Goal: Task Accomplishment & Management: Manage account settings

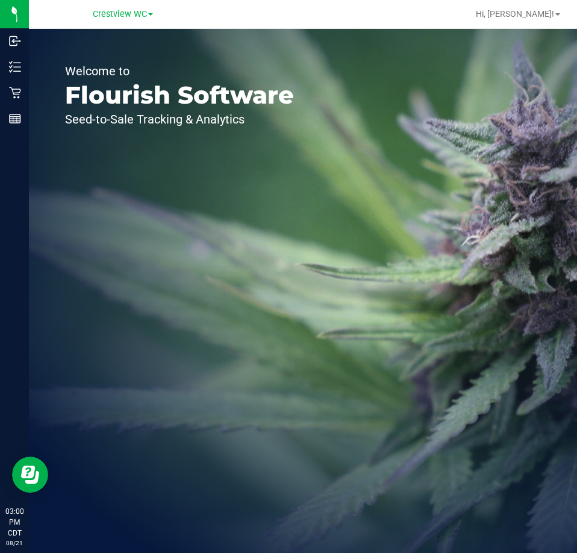
click at [113, 8] on link "Crestview WC" at bounding box center [123, 13] width 60 height 11
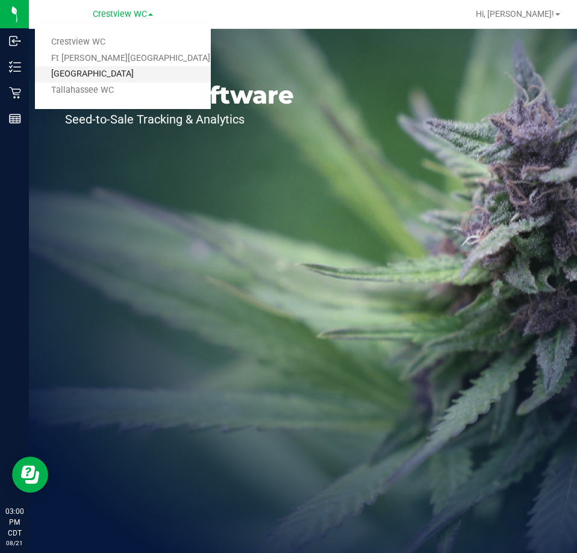
click at [104, 78] on link "Panama City WC" at bounding box center [123, 74] width 176 height 16
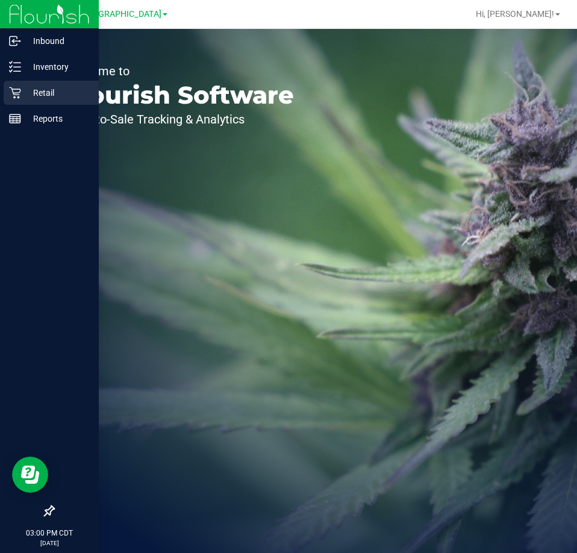
click at [16, 96] on icon at bounding box center [15, 93] width 12 height 12
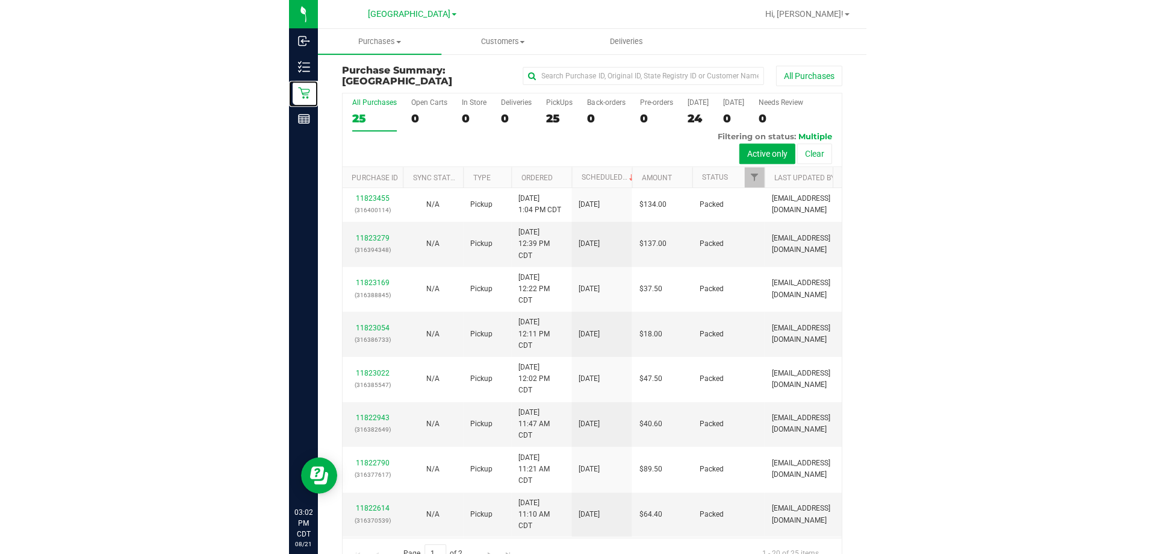
scroll to position [489, 0]
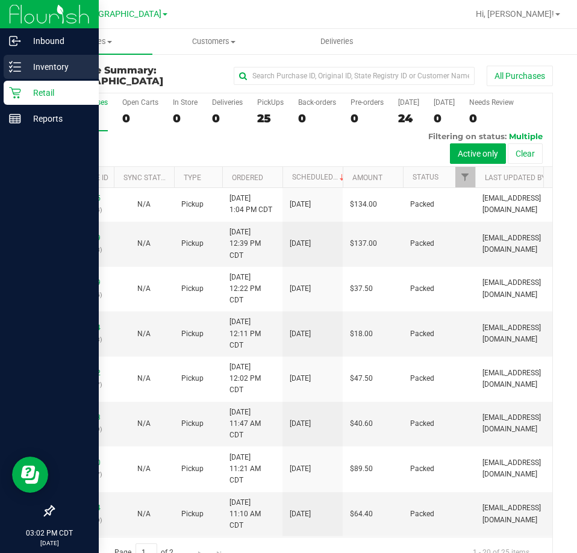
click at [21, 72] on p "Inventory" at bounding box center [57, 67] width 72 height 14
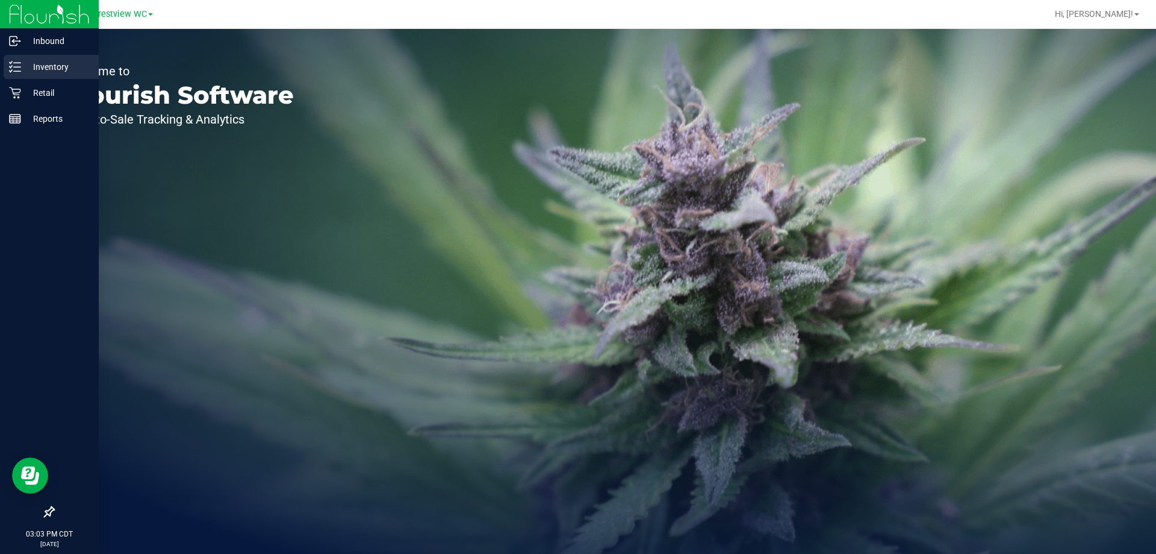
click at [51, 69] on p "Inventory" at bounding box center [57, 67] width 72 height 14
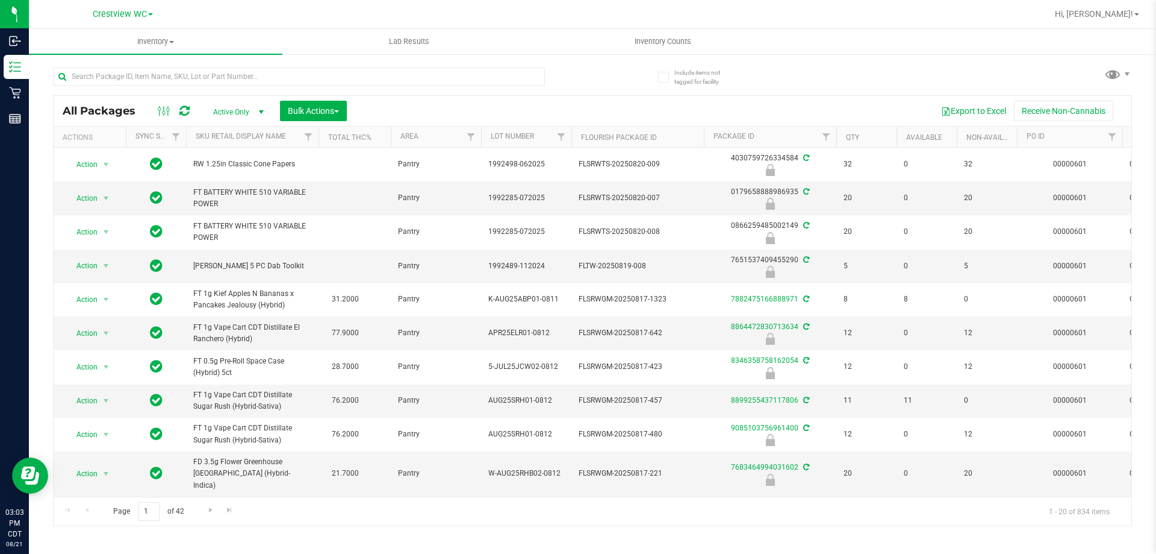
click at [381, 136] on th "Total THC%" at bounding box center [355, 136] width 72 height 21
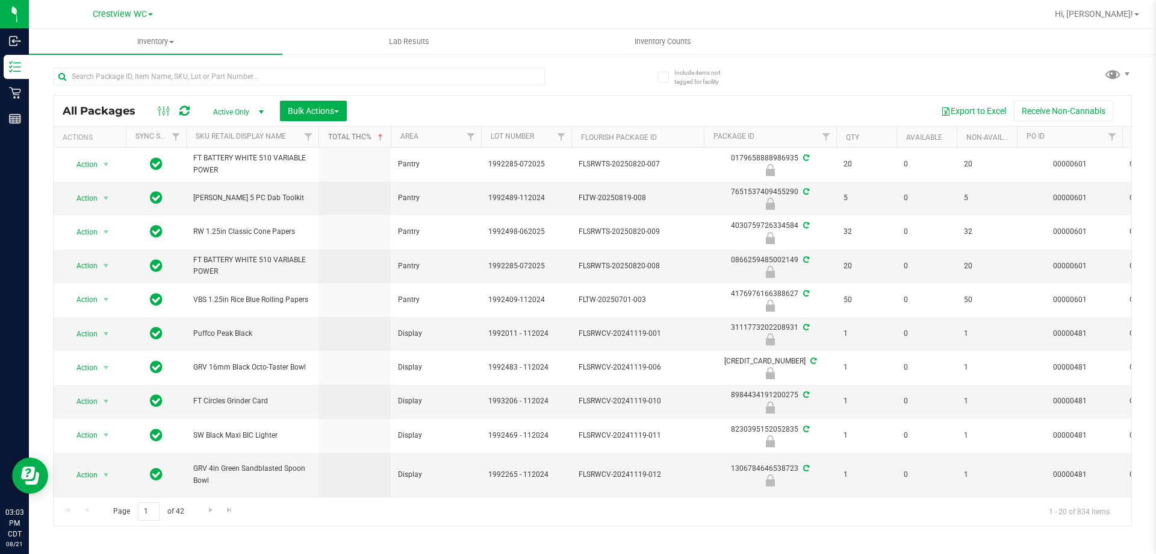
click at [384, 135] on span at bounding box center [381, 138] width 10 height 10
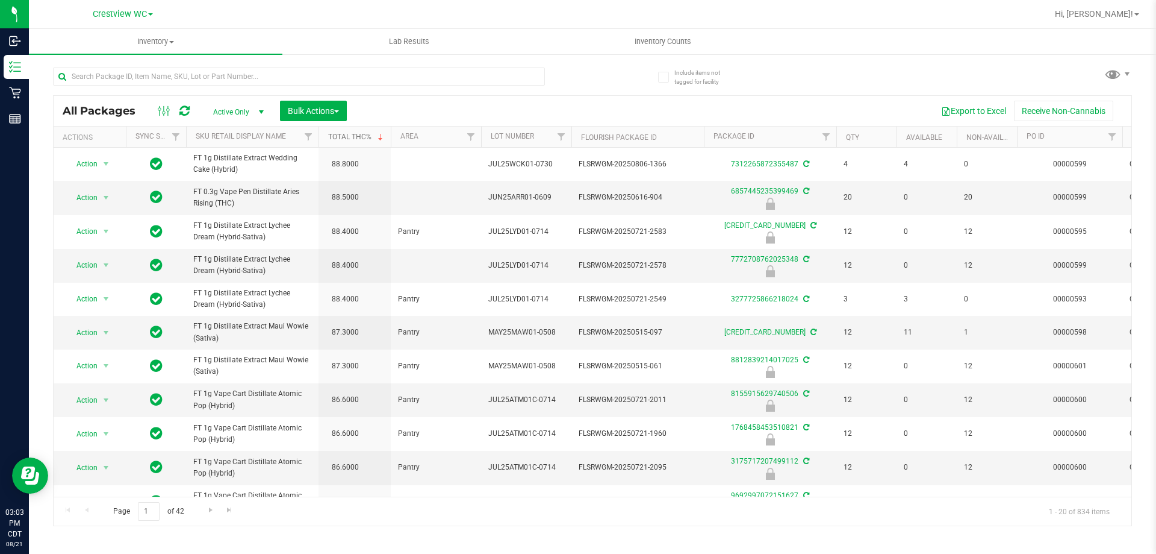
click at [384, 135] on span at bounding box center [381, 138] width 10 height 10
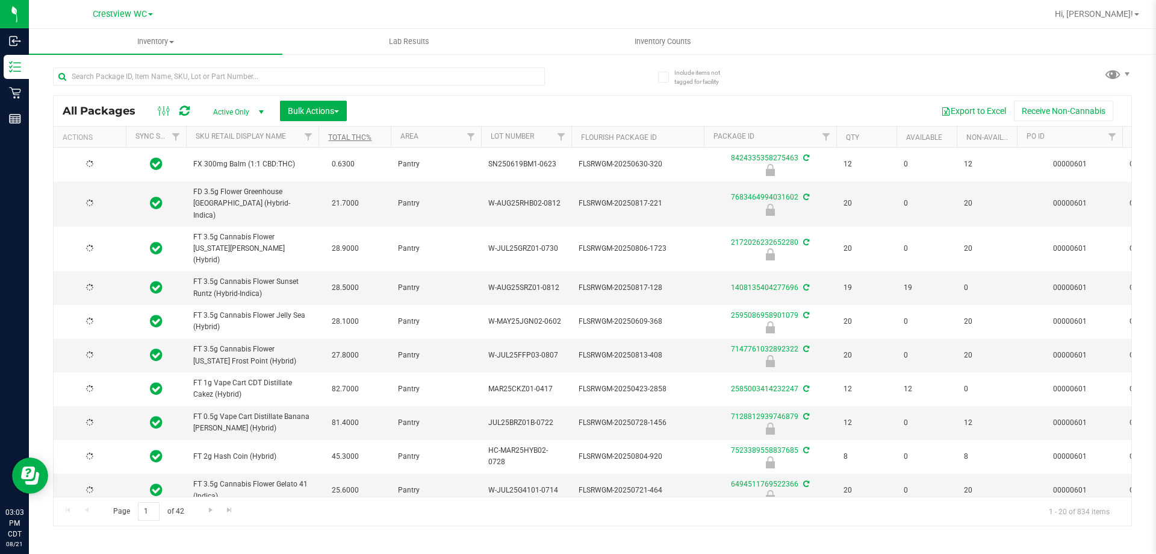
click at [384, 135] on th "Total THC%" at bounding box center [355, 136] width 72 height 21
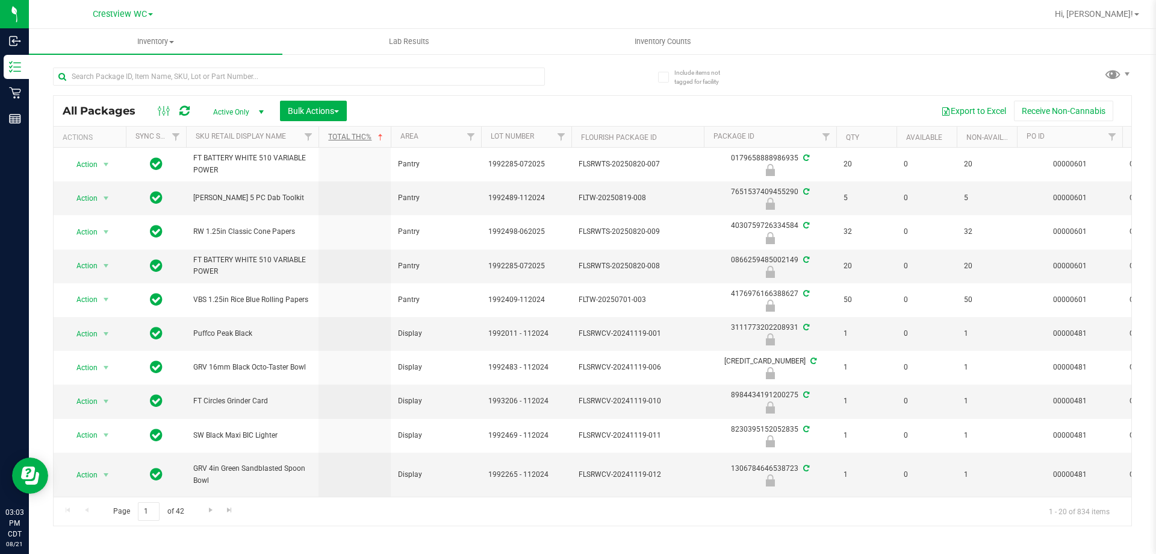
click at [263, 113] on span "select" at bounding box center [262, 112] width 10 height 10
click at [231, 128] on li "Active Only" at bounding box center [235, 131] width 65 height 18
click at [236, 111] on span "Active Only" at bounding box center [236, 112] width 66 height 17
click at [219, 101] on div "Active Only Active Only Lab Samples Locked All External Internal Bulk Actions A…" at bounding box center [279, 111] width 153 height 20
click at [167, 111] on ellipse at bounding box center [168, 109] width 3 height 3
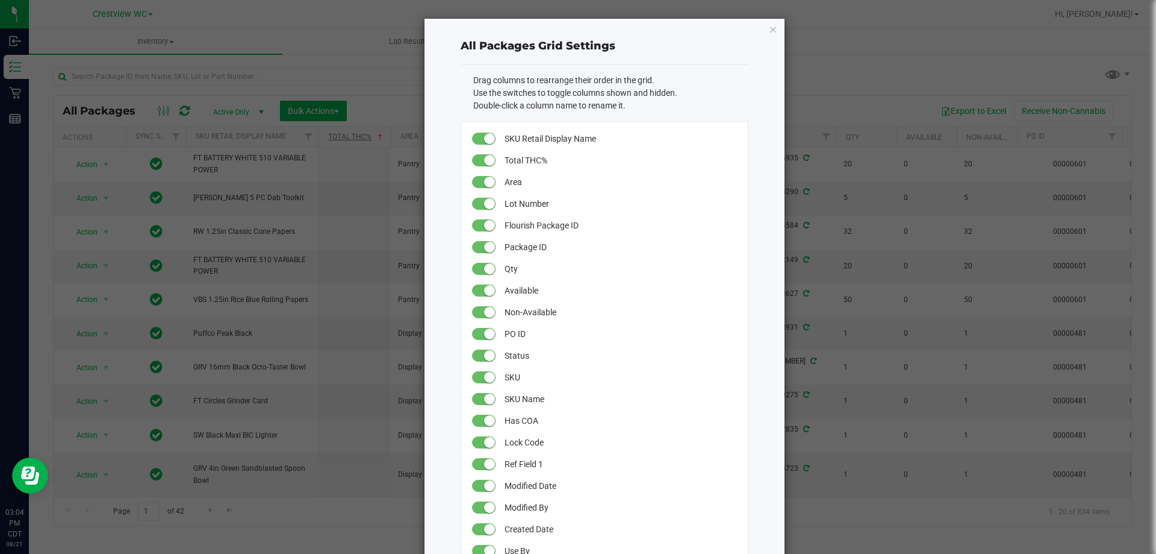
click at [771, 29] on icon "button" at bounding box center [773, 29] width 8 height 14
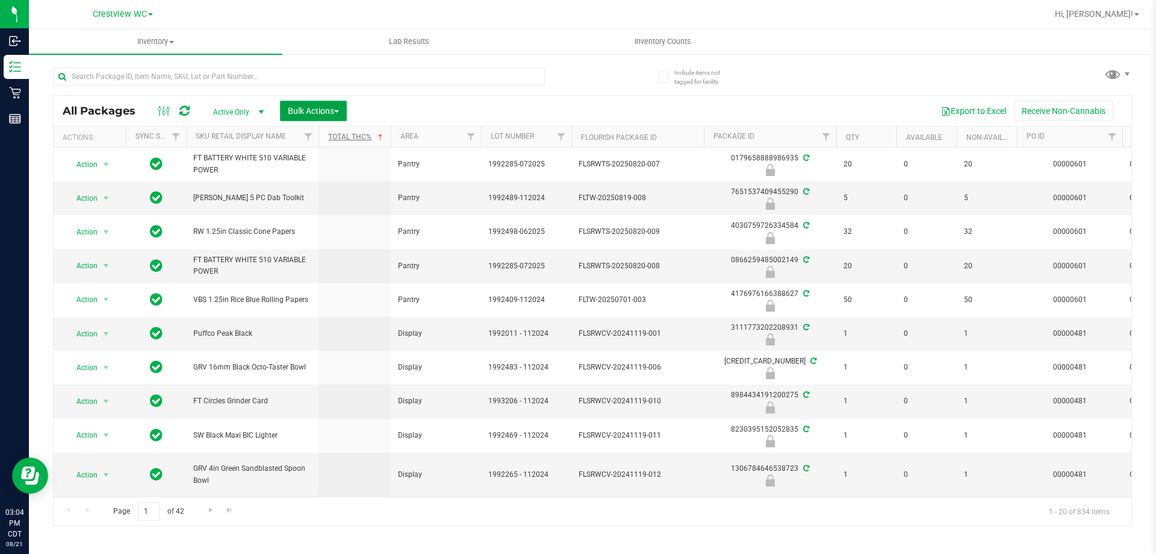
click at [342, 103] on button "Bulk Actions" at bounding box center [313, 111] width 67 height 20
click at [375, 104] on div "Export to Excel Receive Non-Cannabis" at bounding box center [739, 111] width 767 height 20
click at [317, 114] on span "Bulk Actions" at bounding box center [313, 111] width 51 height 10
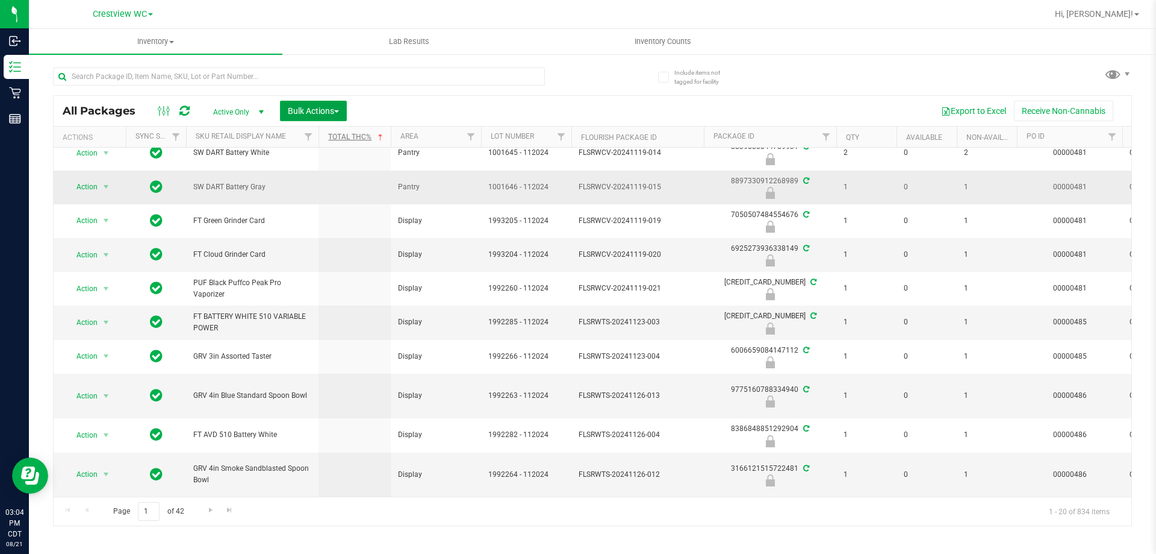
scroll to position [370, 0]
click at [213, 513] on span "Go to the next page" at bounding box center [211, 510] width 10 height 10
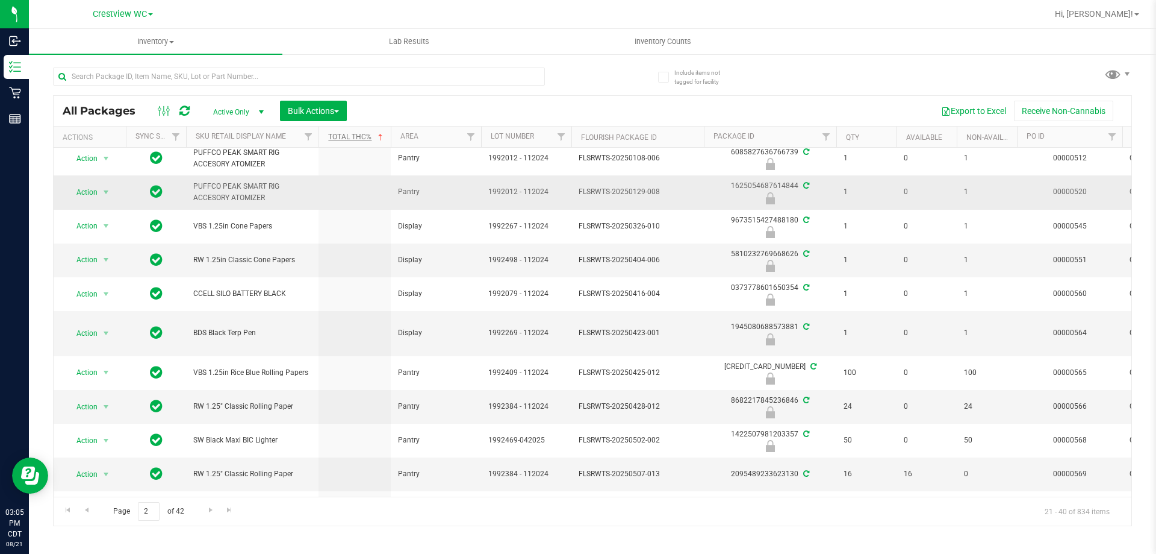
scroll to position [120, 0]
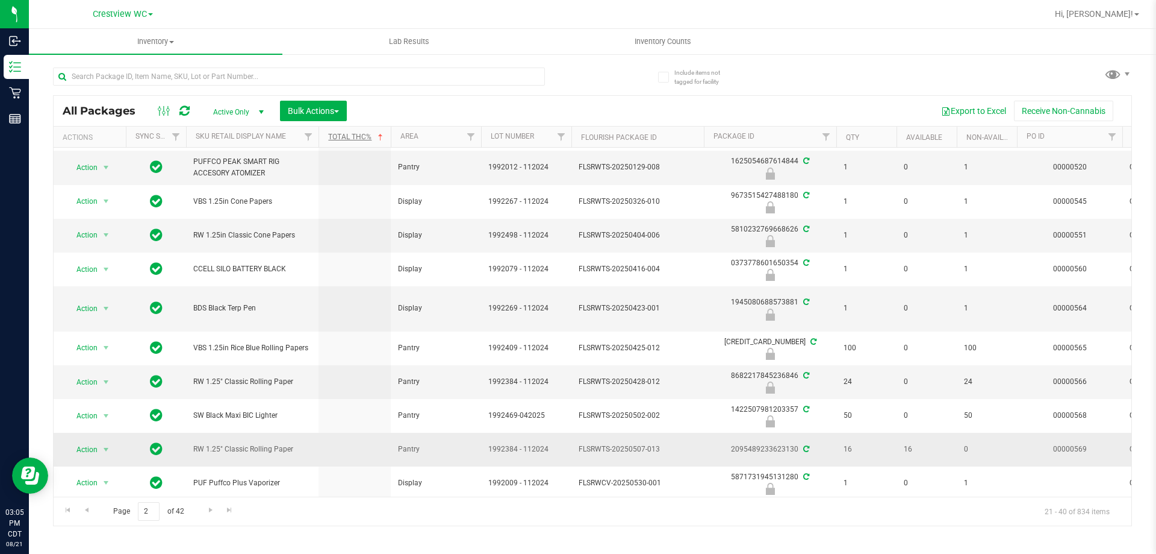
drag, startPoint x: 293, startPoint y: 448, endPoint x: 191, endPoint y: 449, distance: 101.8
click at [191, 449] on td "RW 1.25" Classic Rolling Paper" at bounding box center [252, 448] width 133 height 33
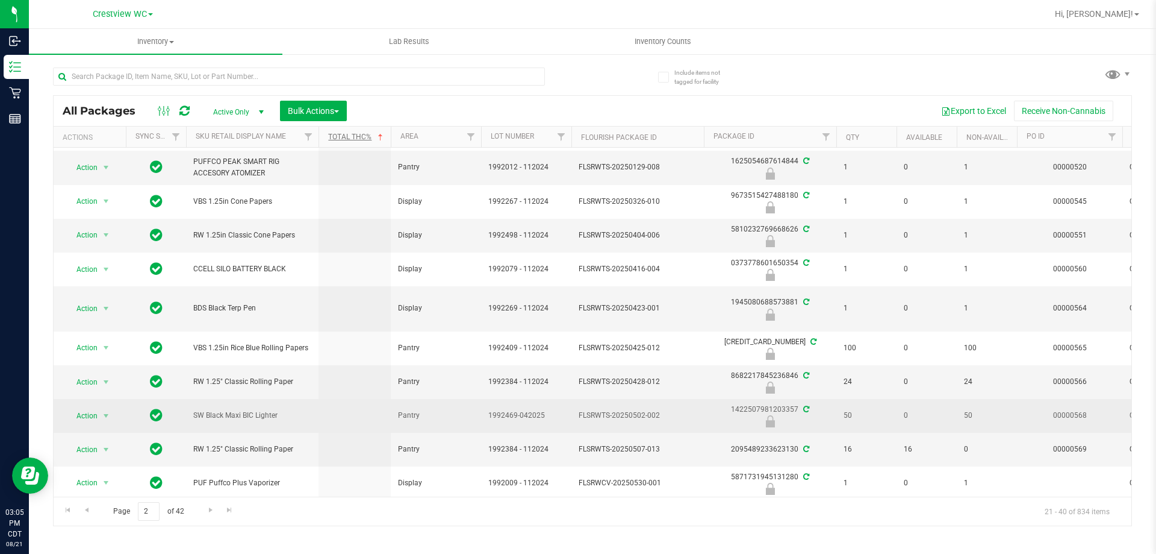
copy span "RW 1.25" Classic Rolling Paper"
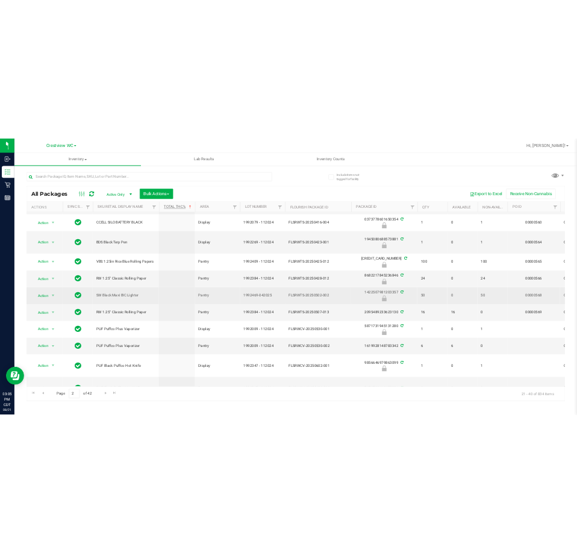
scroll to position [241, 0]
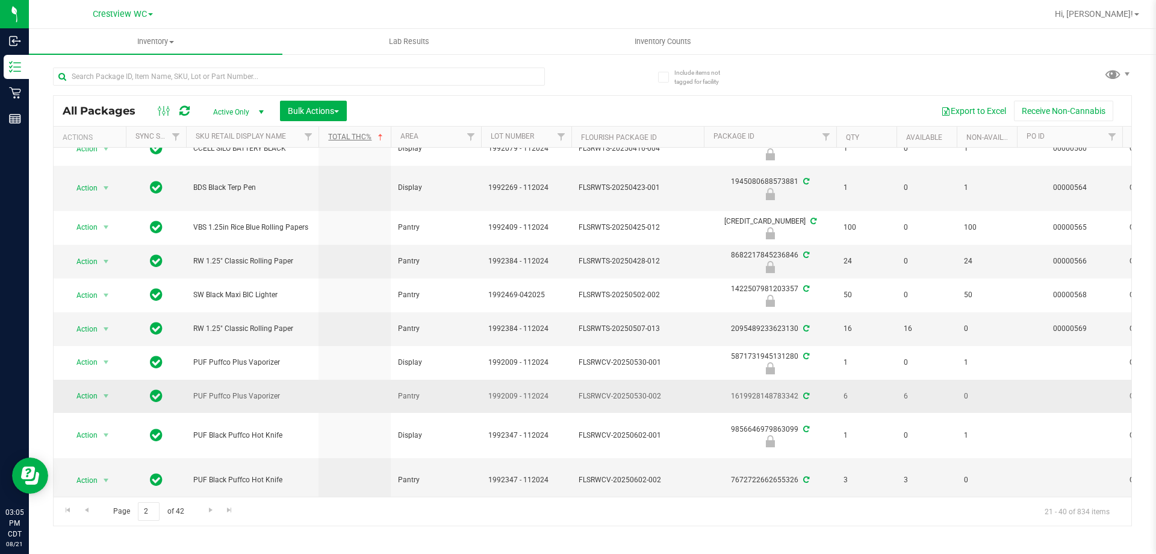
drag, startPoint x: 283, startPoint y: 399, endPoint x: 198, endPoint y: 402, distance: 85.0
click at [198, 402] on td "PUF Puffco Plus Vaporizer" at bounding box center [252, 395] width 133 height 33
copy span "PUF Puffco Plus Vaporizer"
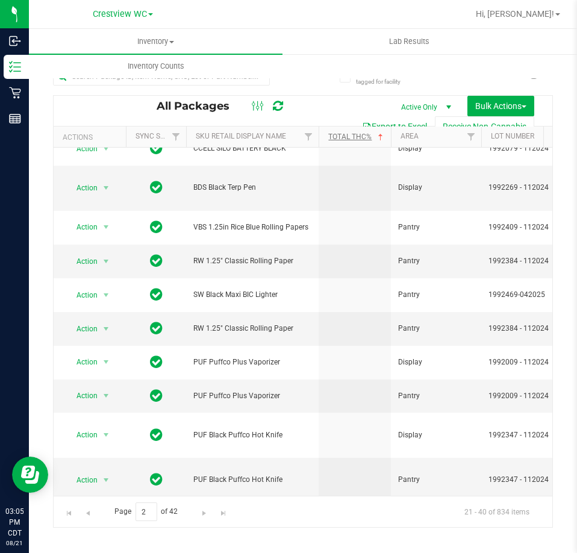
click at [133, 496] on div "Page 2 of 42 21 - 40 of 834 items" at bounding box center [303, 511] width 499 height 31
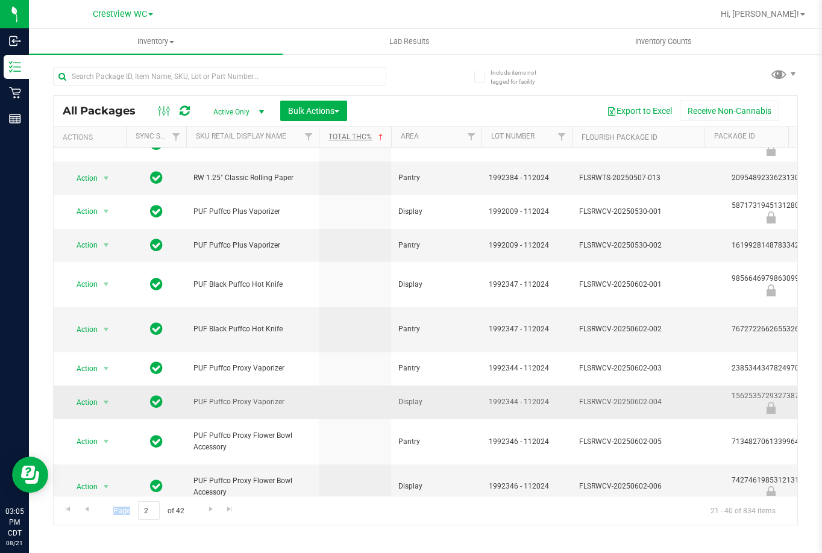
scroll to position [396, 0]
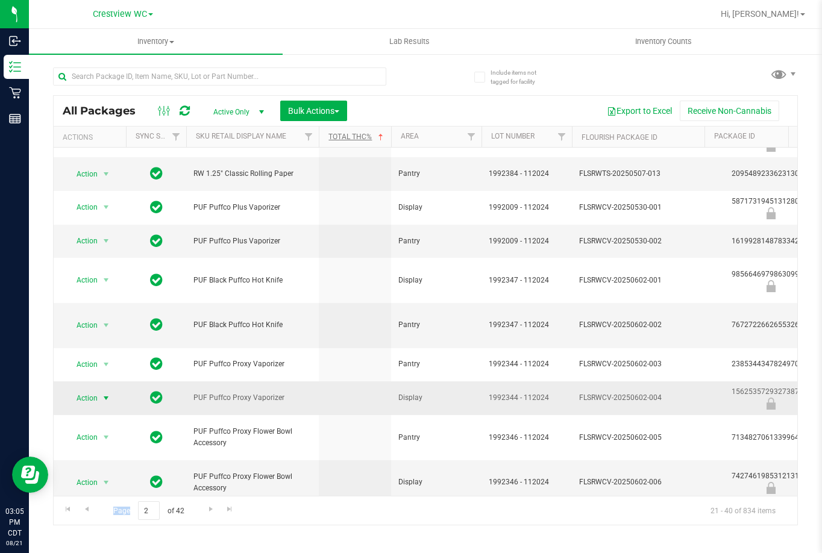
drag, startPoint x: 168, startPoint y: 480, endPoint x: 76, endPoint y: 393, distance: 126.5
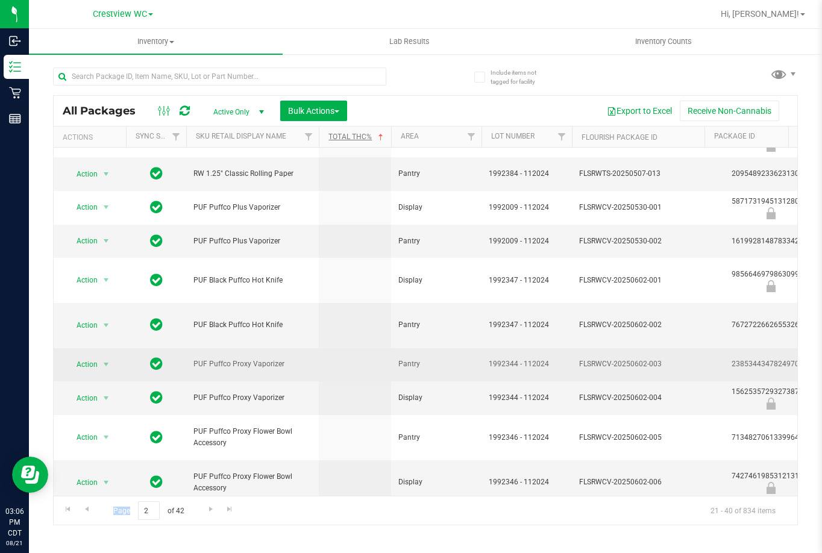
click at [275, 360] on span "PUF Puffco Proxy Vaporizer" at bounding box center [252, 363] width 118 height 11
click at [288, 363] on span "PUF Puffco Proxy Vaporizer" at bounding box center [252, 363] width 118 height 11
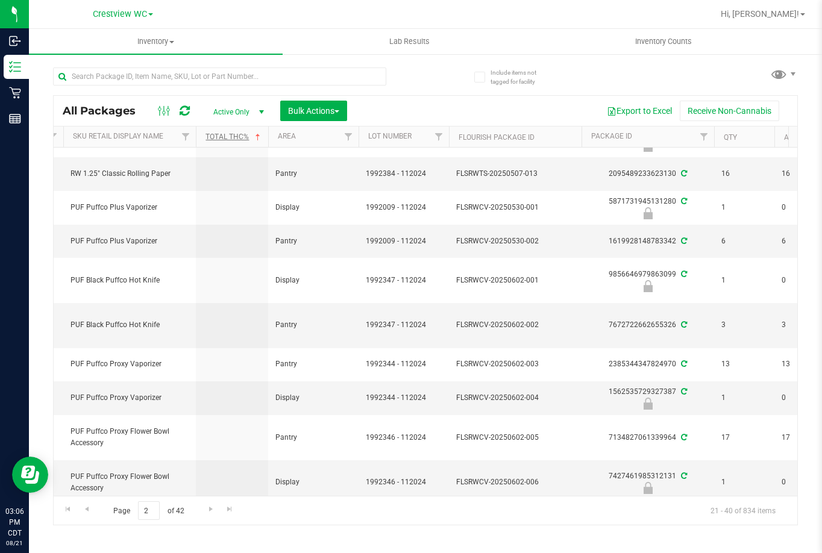
scroll to position [0, 125]
drag, startPoint x: 166, startPoint y: 329, endPoint x: 92, endPoint y: 333, distance: 74.2
click at [92, 333] on td "PUF Black Puffco Hot Knife" at bounding box center [127, 325] width 133 height 45
copy span "PUF Black Puffco Hot Knife"
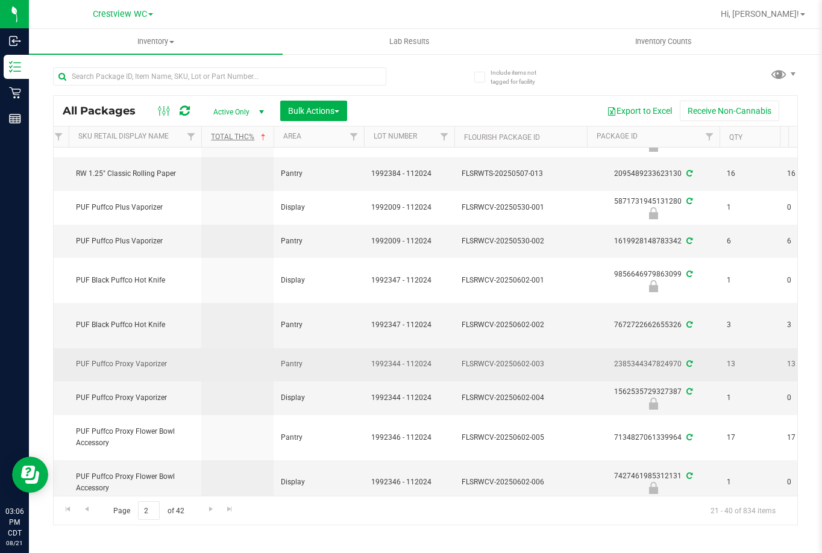
scroll to position [0, 109]
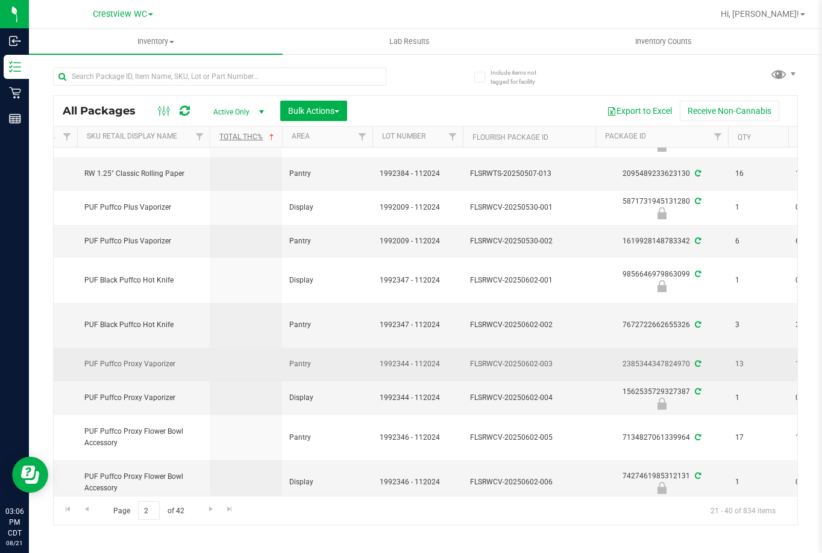
drag, startPoint x: 164, startPoint y: 368, endPoint x: 64, endPoint y: 370, distance: 99.4
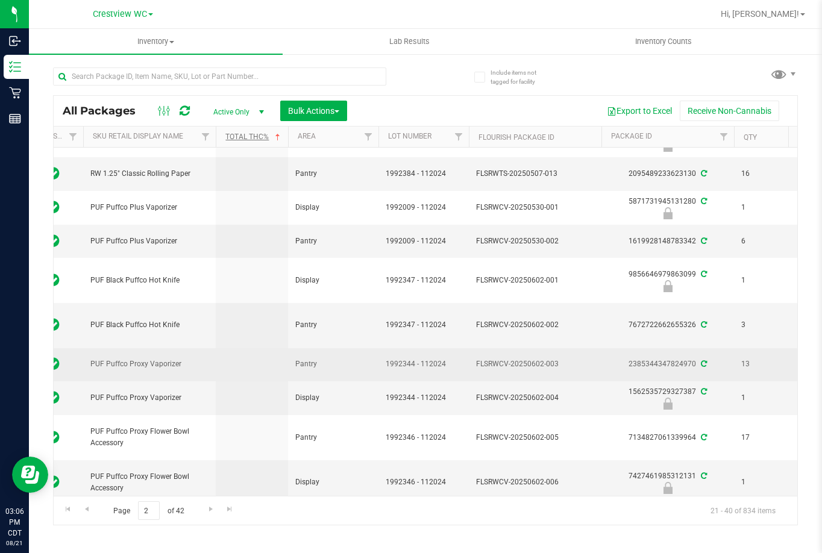
copy tr "PUF Puffco Proxy Vaporizer"
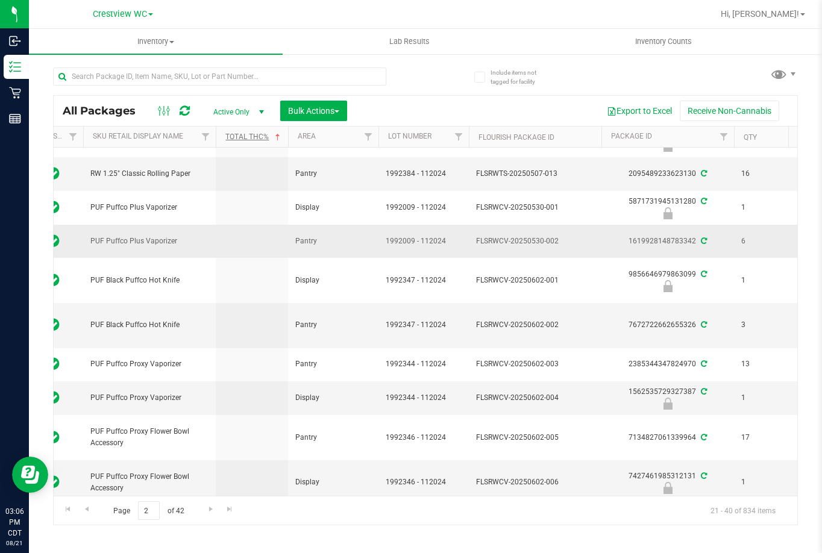
drag, startPoint x: 471, startPoint y: 241, endPoint x: 563, endPoint y: 246, distance: 92.3
click at [563, 246] on td "FLSRWCV-20250530-002" at bounding box center [535, 241] width 133 height 33
copy span "FLSRWCV-20250530-002"
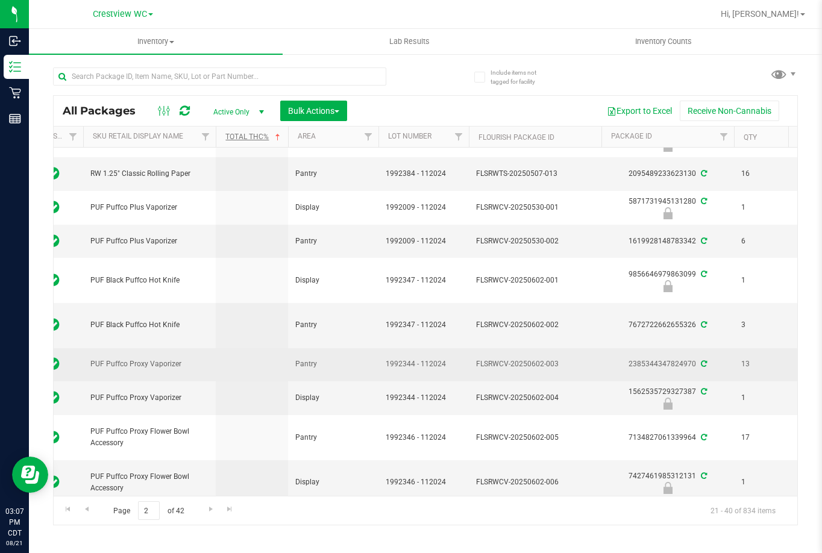
drag, startPoint x: 574, startPoint y: 369, endPoint x: 475, endPoint y: 363, distance: 98.9
click at [475, 363] on td "FLSRWCV-20250602-003" at bounding box center [535, 364] width 133 height 33
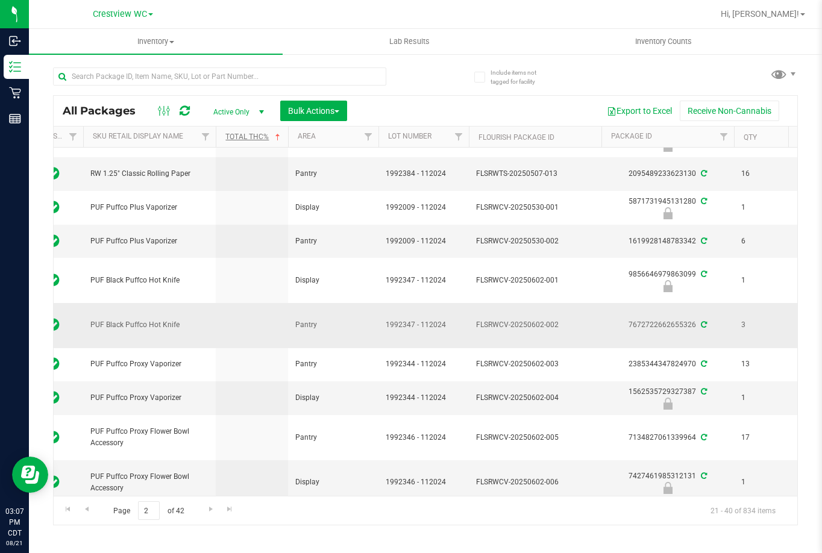
copy span "FLSRWCV-20250602-003"
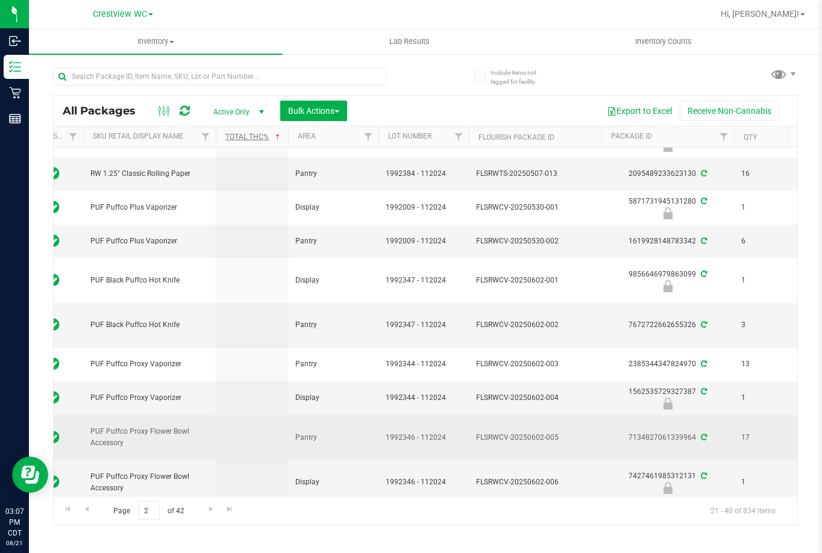
drag, startPoint x: 137, startPoint y: 442, endPoint x: 87, endPoint y: 432, distance: 51.0
click at [87, 432] on td "PUF Puffco Proxy Flower Bowl Accessory" at bounding box center [149, 437] width 133 height 45
copy span "PUF Puffco Proxy Flower Bowl Accessory"
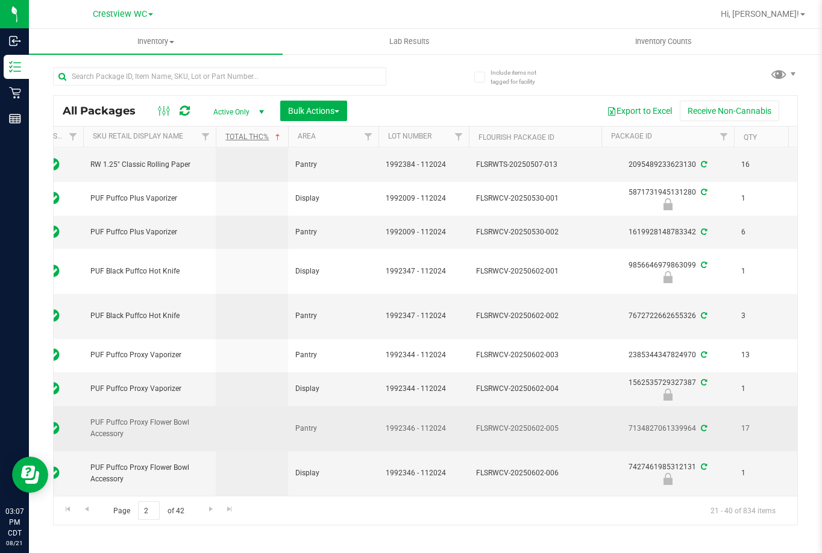
scroll to position [414, 103]
click at [758, 423] on span "17" at bounding box center [764, 428] width 46 height 11
drag, startPoint x: 563, startPoint y: 414, endPoint x: 471, endPoint y: 423, distance: 92.6
click at [471, 423] on td "FLSRWCV-20250602-005" at bounding box center [535, 428] width 133 height 45
copy span "FLSRWCV-20250602-005"
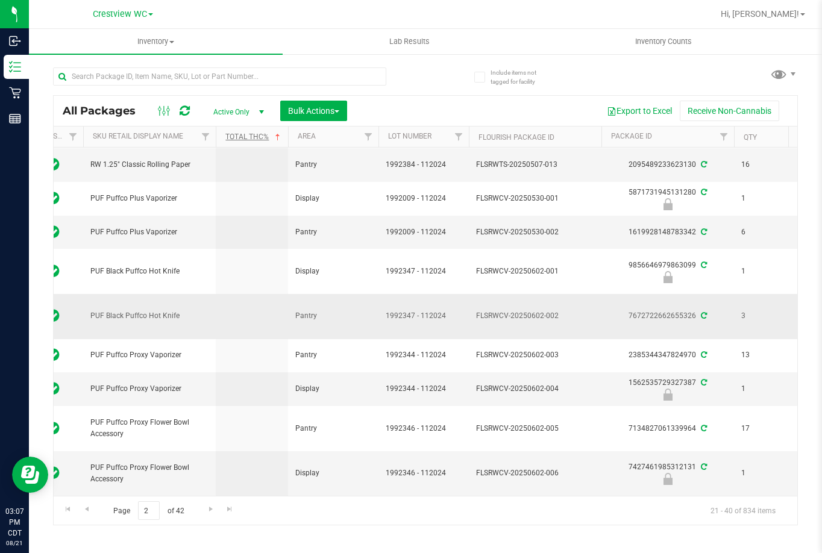
drag, startPoint x: 574, startPoint y: 302, endPoint x: 472, endPoint y: 310, distance: 102.6
click at [471, 310] on td "FLSRWCV-20250602-002" at bounding box center [535, 316] width 133 height 45
copy span "FLSRWCV-20250602-002"
drag, startPoint x: 569, startPoint y: 162, endPoint x: 486, endPoint y: 166, distance: 82.6
click at [486, 166] on td "FLSRWTS-20250507-013" at bounding box center [535, 164] width 133 height 33
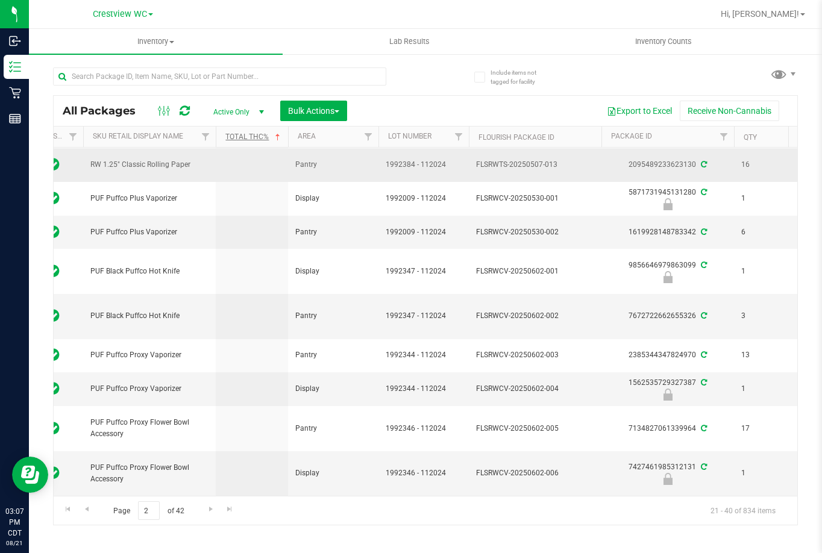
copy span "FLSRWTS-20250507-013"
click at [87, 510] on span "Go to the previous page" at bounding box center [87, 509] width 10 height 10
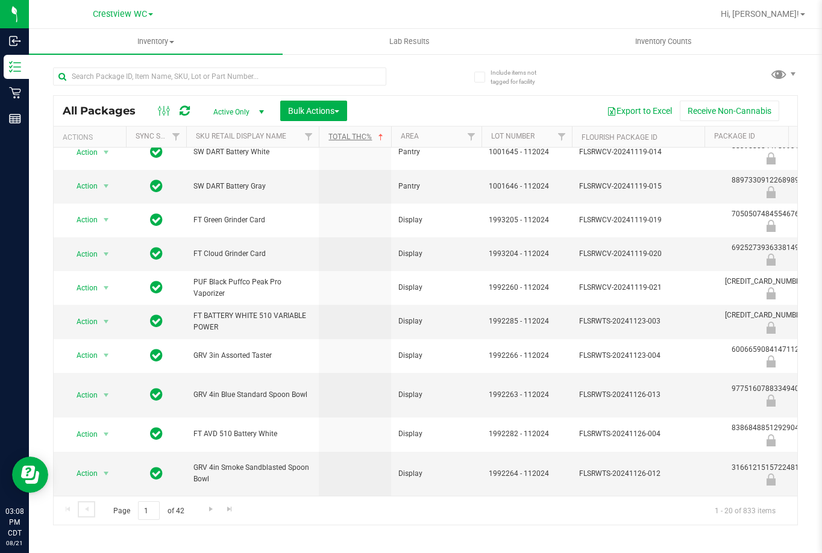
scroll to position [370, 0]
click at [214, 514] on link "Go to the next page" at bounding box center [210, 509] width 17 height 16
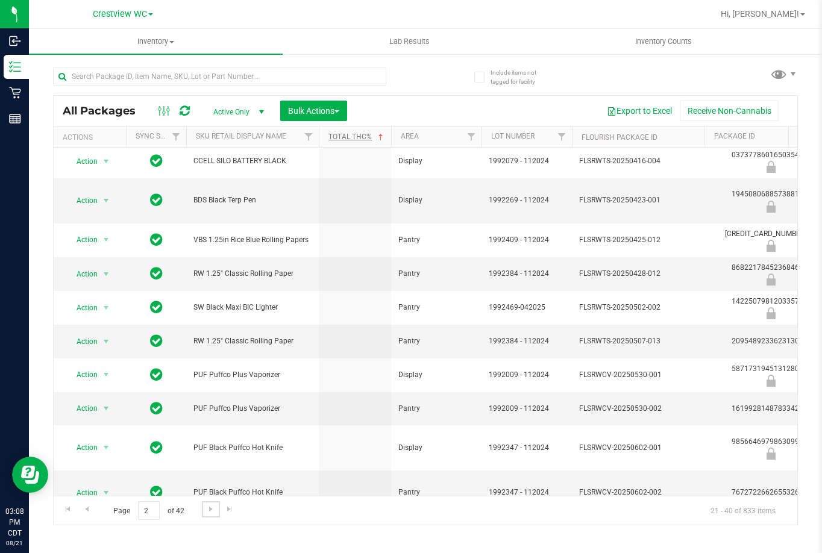
scroll to position [241, 0]
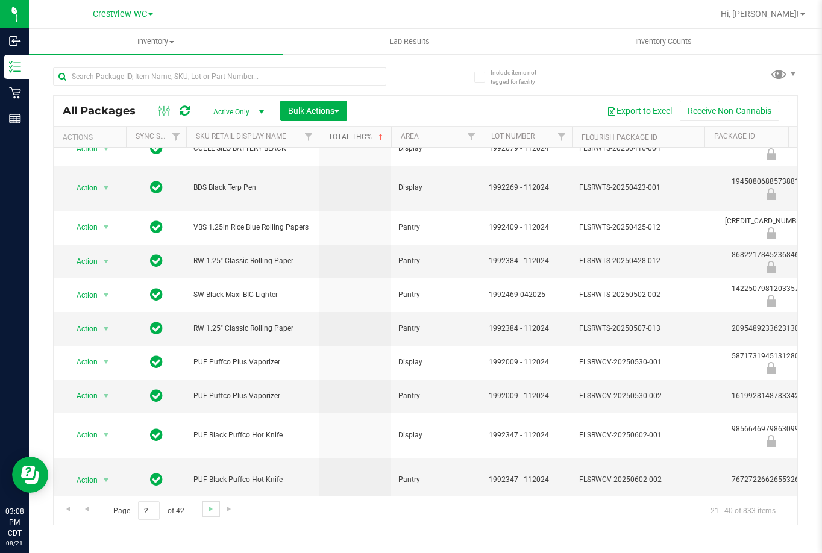
click at [208, 517] on link "Go to the next page" at bounding box center [210, 509] width 17 height 16
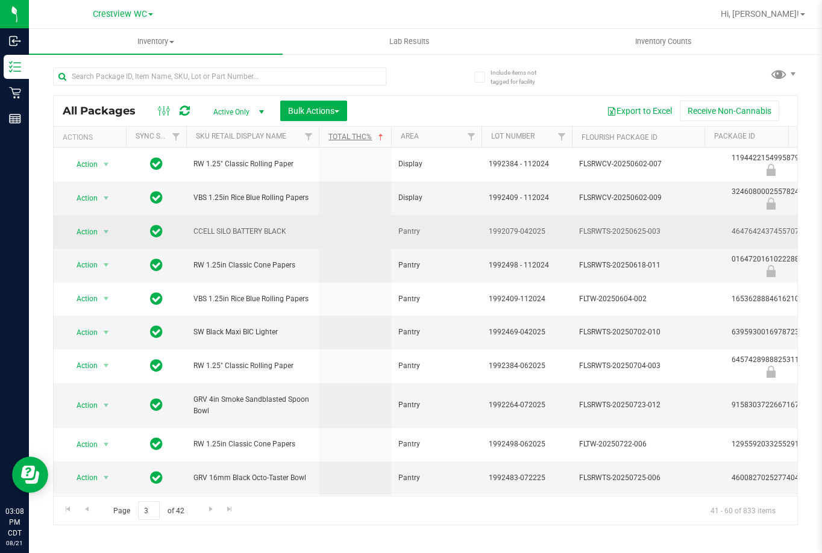
drag, startPoint x: 155, startPoint y: 235, endPoint x: 194, endPoint y: 228, distance: 39.1
click at [194, 228] on span "CCELL SILO BATTERY BLACK" at bounding box center [252, 231] width 118 height 11
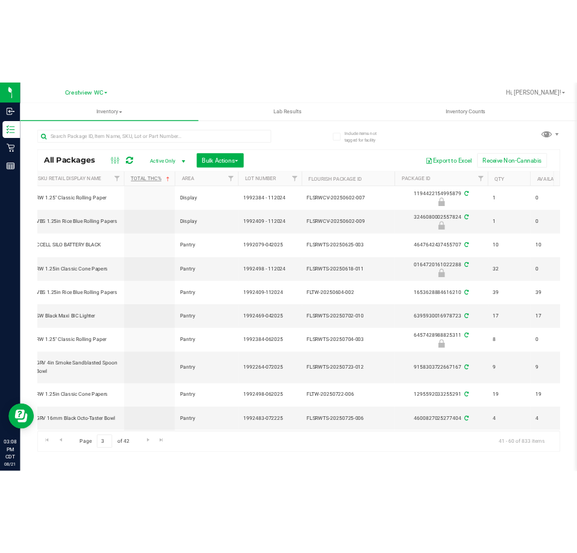
scroll to position [0, 131]
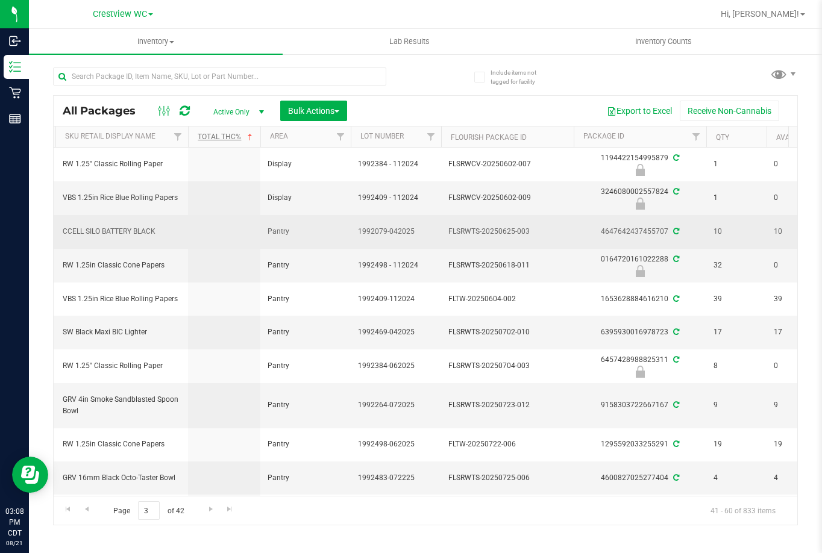
drag, startPoint x: 530, startPoint y: 228, endPoint x: 448, endPoint y: 235, distance: 82.2
click at [448, 235] on span "FLSRWTS-20250625-003" at bounding box center [507, 231] width 118 height 11
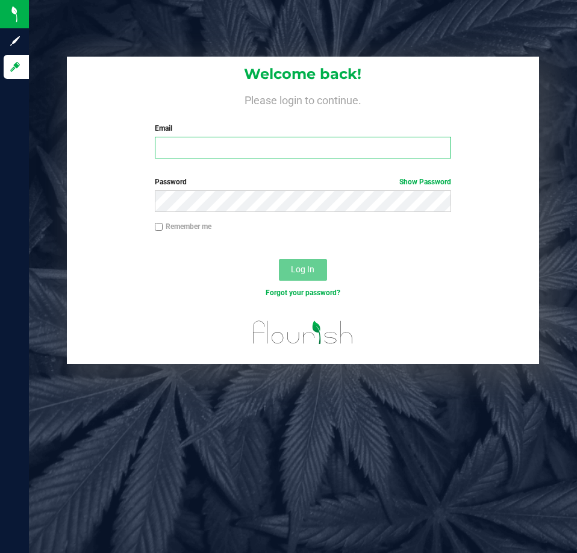
click at [207, 146] on input "Email" at bounding box center [303, 148] width 296 height 22
type input "lallen@liveparallel.com"
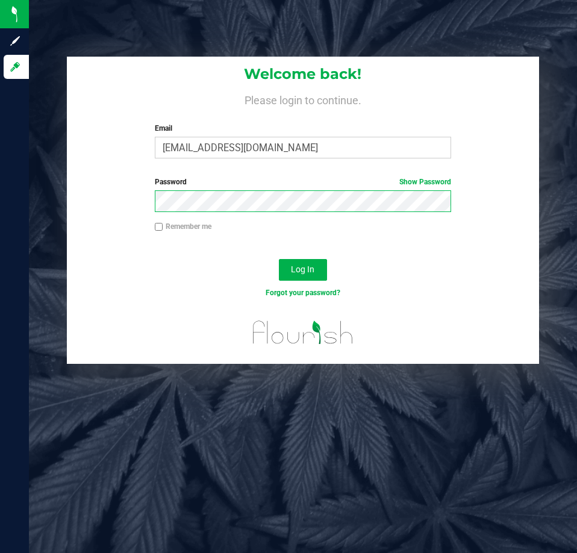
click at [279, 259] on button "Log In" at bounding box center [303, 270] width 48 height 22
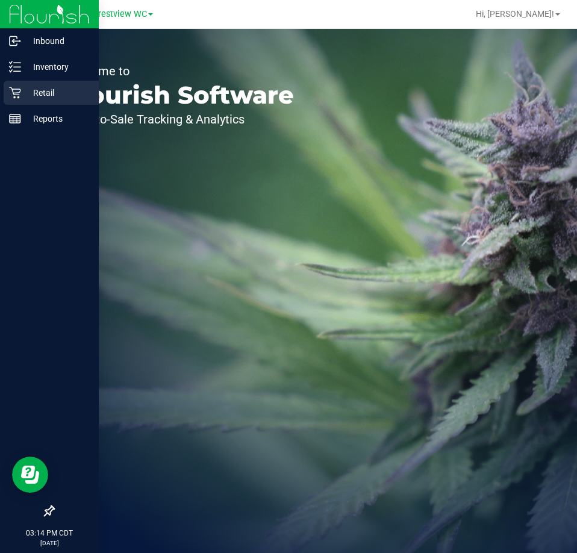
click at [19, 93] on icon at bounding box center [15, 93] width 12 height 12
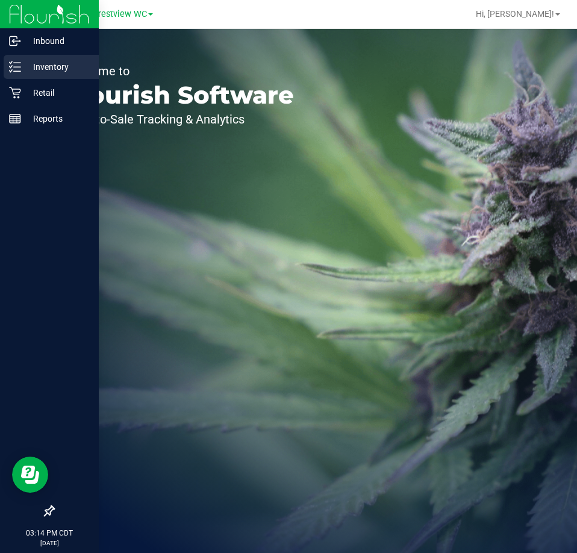
click at [13, 60] on div "Inventory" at bounding box center [51, 67] width 95 height 24
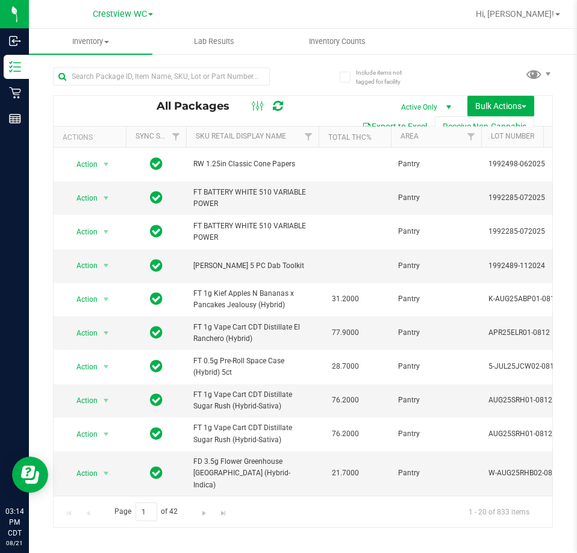
click at [387, 136] on th "Total THC%" at bounding box center [355, 136] width 72 height 21
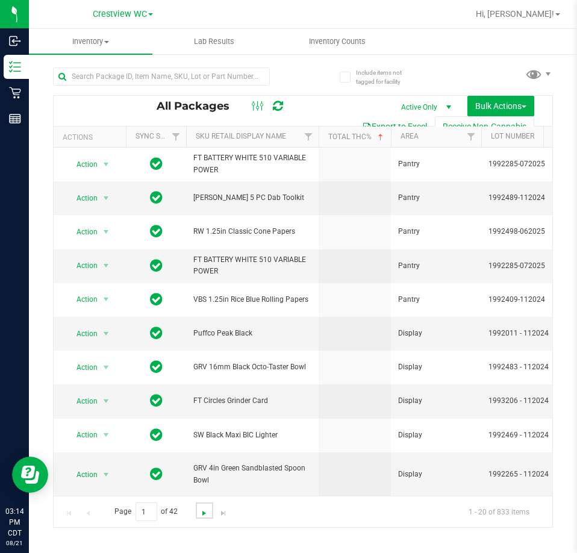
click at [199, 516] on span "Go to the next page" at bounding box center [204, 513] width 10 height 10
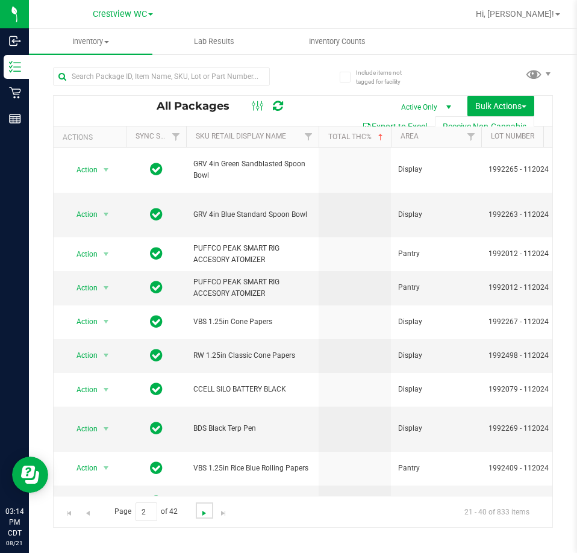
click at [199, 516] on span "Go to the next page" at bounding box center [204, 513] width 10 height 10
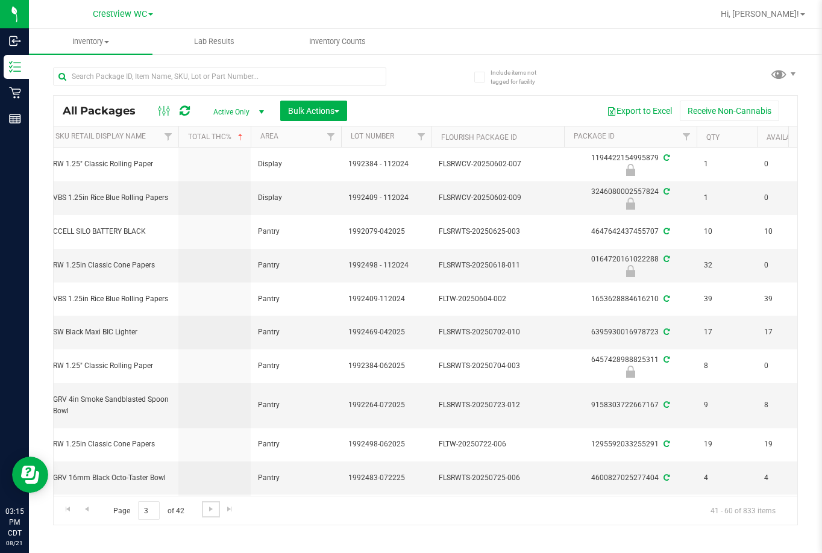
scroll to position [0, 133]
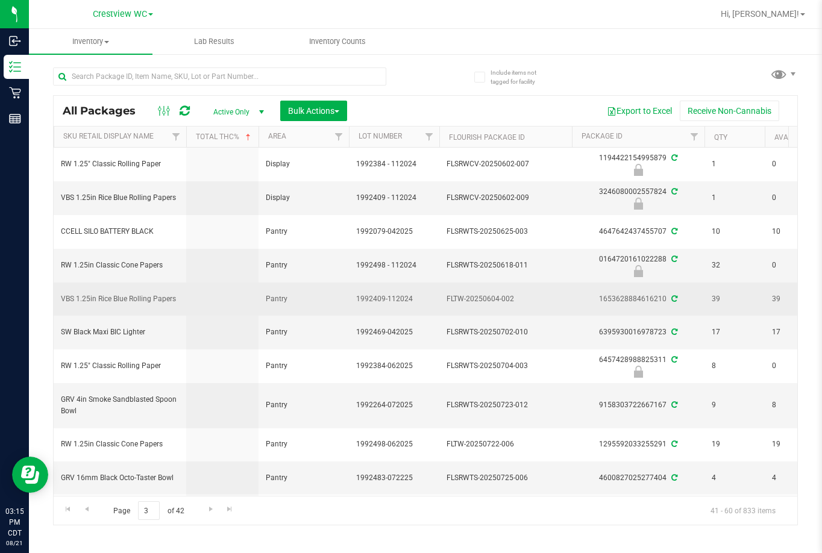
drag, startPoint x: 534, startPoint y: 296, endPoint x: 217, endPoint y: 293, distance: 316.8
click at [217, 293] on td at bounding box center [222, 298] width 72 height 33
drag, startPoint x: 178, startPoint y: 290, endPoint x: 78, endPoint y: 301, distance: 101.2
click at [78, 301] on td "VBS 1.25in Rice Blue Rolling Papers" at bounding box center [120, 298] width 133 height 33
copy span "VBS 1.25in Rice Blue Rolling Papers"
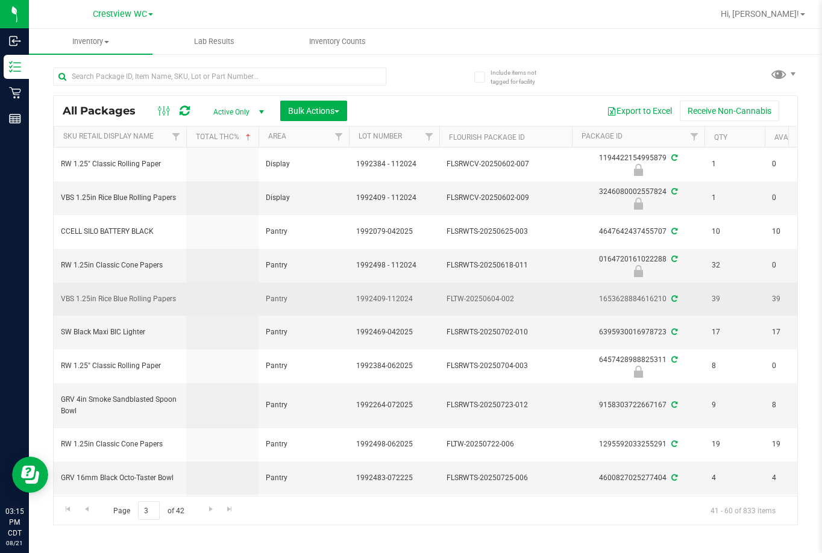
drag, startPoint x: 522, startPoint y: 293, endPoint x: 446, endPoint y: 291, distance: 75.3
click at [446, 293] on span "FLTW-20250604-002" at bounding box center [505, 298] width 118 height 11
copy span "FLTW-20250604-002"
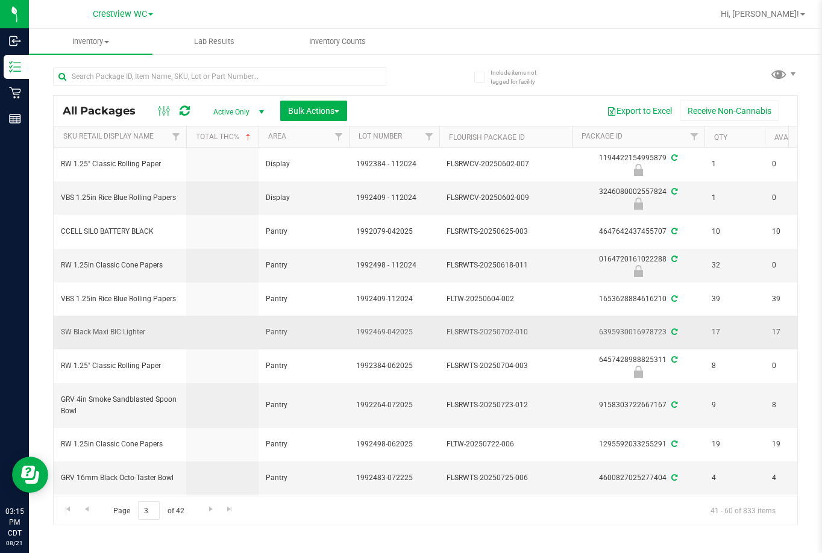
drag, startPoint x: 154, startPoint y: 331, endPoint x: 80, endPoint y: 333, distance: 74.1
click at [80, 333] on td "SW Black Maxi BIC Lighter" at bounding box center [120, 332] width 133 height 33
copy span "SW Black Maxi BIC Lighter"
drag, startPoint x: 538, startPoint y: 332, endPoint x: 448, endPoint y: 330, distance: 91.0
click at [448, 330] on span "FLSRWTS-20250702-010" at bounding box center [505, 331] width 118 height 11
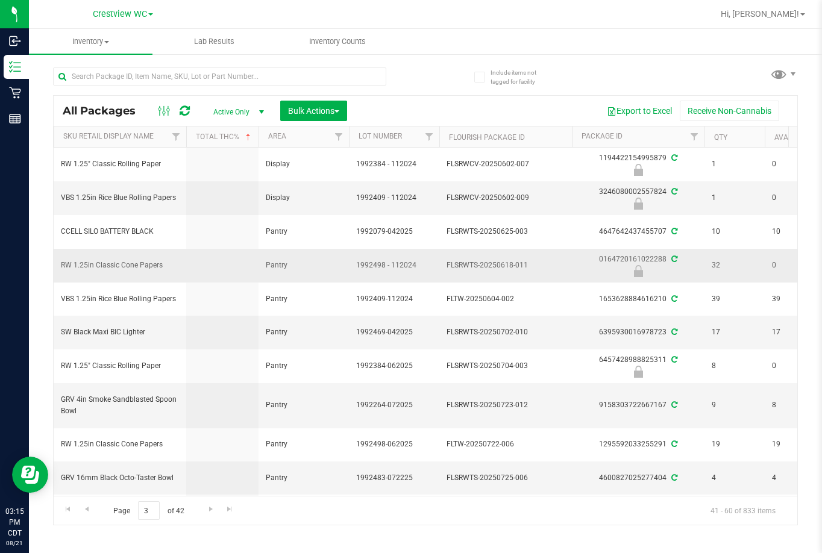
copy span "FLSRWTS-20250702-010"
click at [95, 396] on span "GRV 4in Smoke Sandblasted Spoon Bowl" at bounding box center [120, 405] width 118 height 23
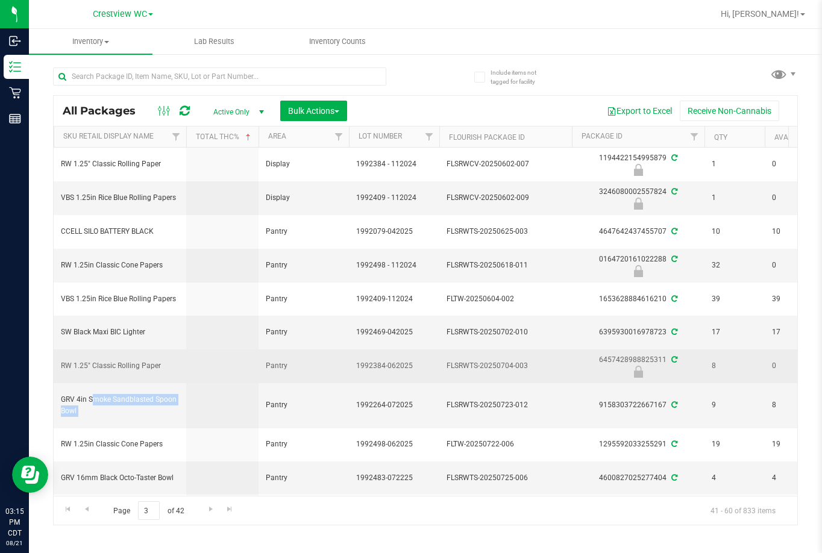
copy tr "GRV 4in Smoke Sandblasted Spoon Bowl"
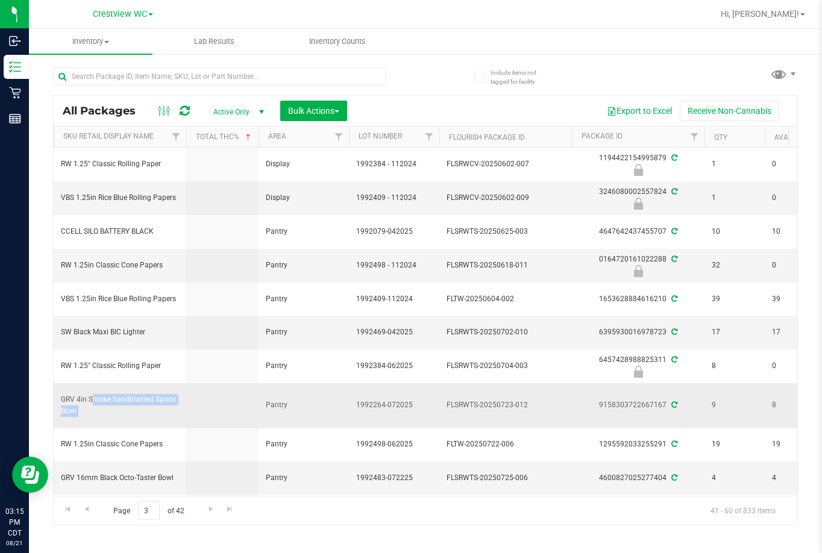
click at [458, 399] on span "FLSRWTS-20250723-012" at bounding box center [505, 404] width 118 height 11
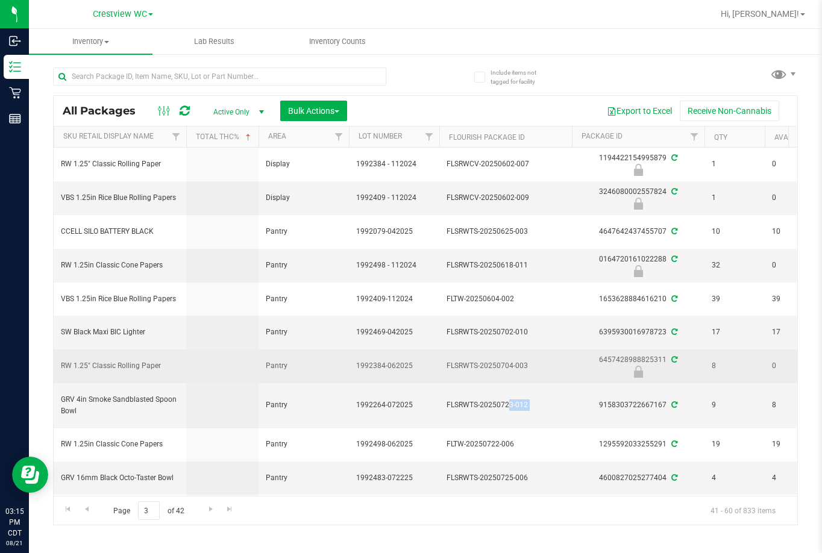
copy tr "FLSRWTS-20250723-012"
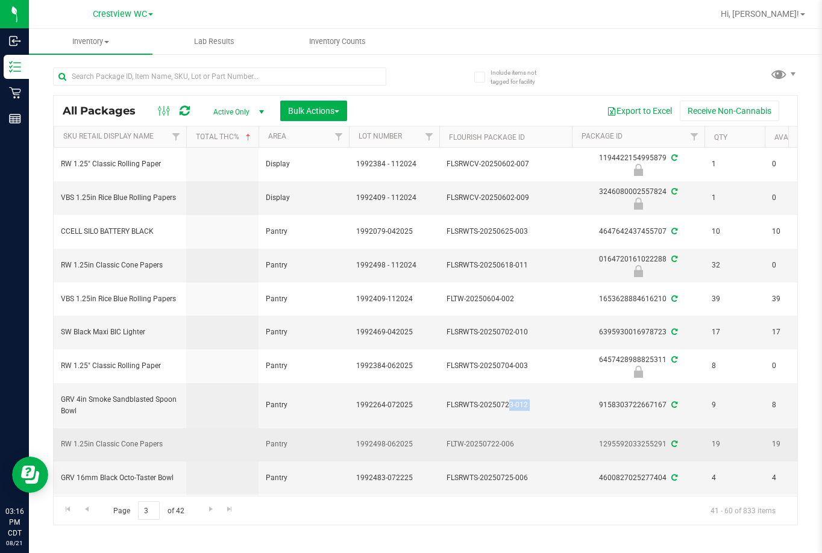
click at [145, 441] on span "RW 1.25in Classic Cone Papers" at bounding box center [120, 443] width 118 height 11
copy tr "RW 1.25in Classic Cone Papers"
click at [484, 438] on span "FLTW-20250722-006" at bounding box center [505, 443] width 118 height 11
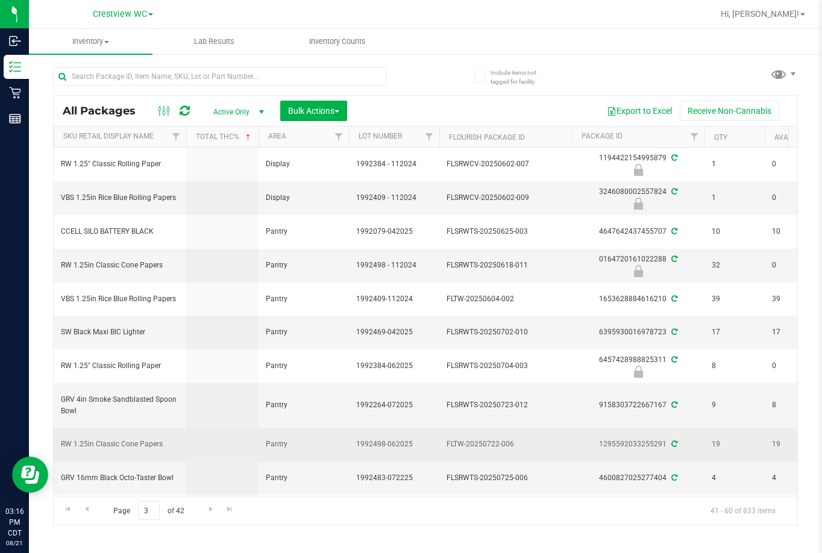
click at [484, 438] on span "FLTW-20250722-006" at bounding box center [505, 443] width 118 height 11
copy tr "FLTW-20250722-006"
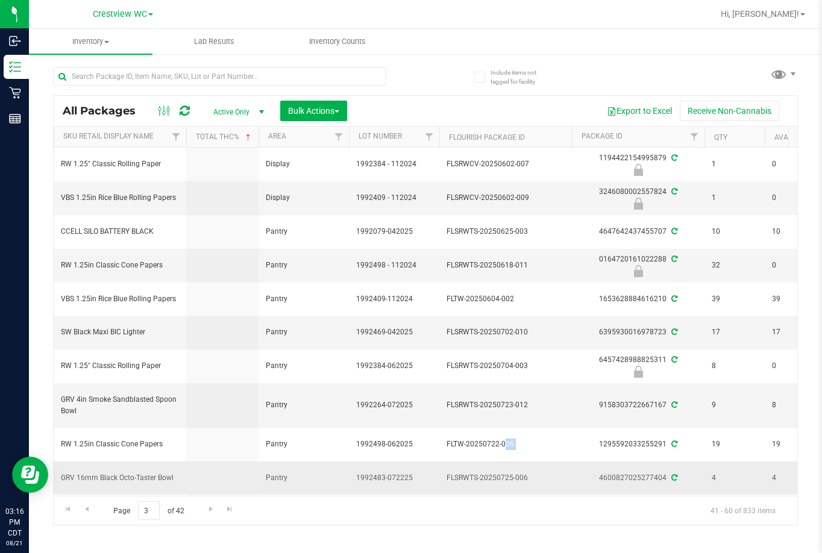
click at [151, 475] on span "GRV 16mm Black Octo-Taster Bowl" at bounding box center [120, 477] width 118 height 11
copy tr "GRV 16mm Black Octo-Taster Bowl"
click at [512, 474] on span "FLSRWTS-20250725-006" at bounding box center [505, 477] width 118 height 11
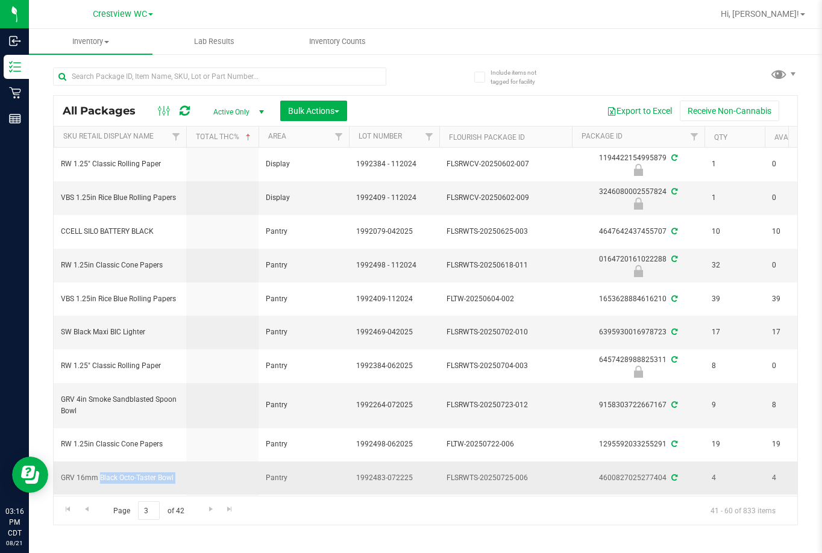
click at [512, 474] on span "FLSRWTS-20250725-006" at bounding box center [505, 477] width 118 height 11
copy tr "FLSRWTS-20250725-006"
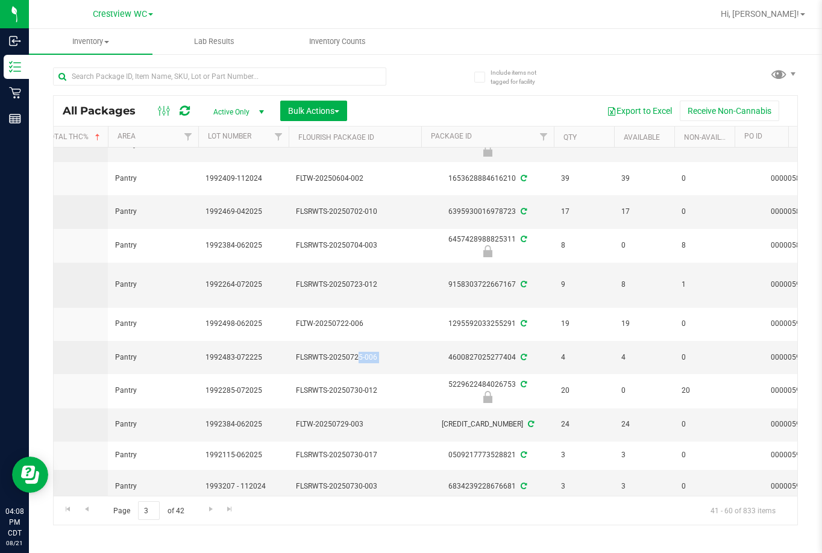
scroll to position [0, 0]
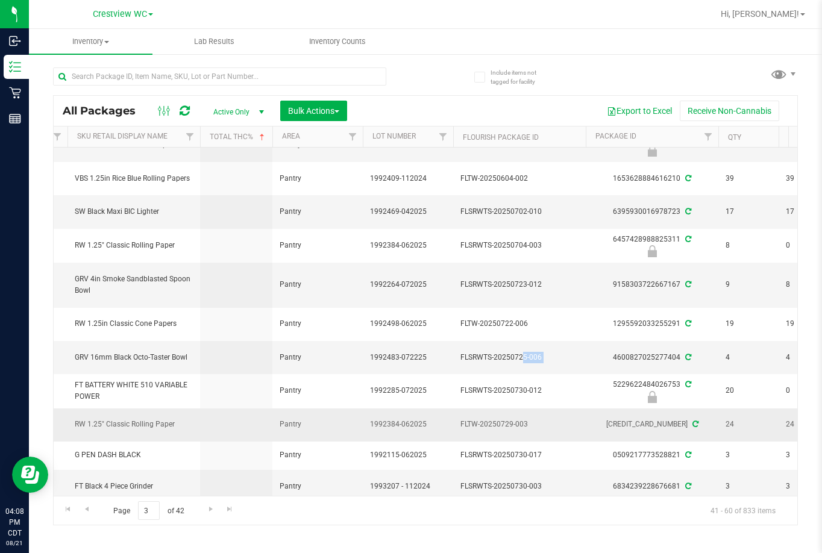
drag, startPoint x: 177, startPoint y: 415, endPoint x: 75, endPoint y: 420, distance: 102.5
click at [75, 420] on span "RW 1.25" Classic Rolling Paper" at bounding box center [134, 424] width 118 height 11
click at [453, 418] on td "FLTW-20250729-003" at bounding box center [519, 424] width 133 height 33
click at [468, 419] on span "FLTW-20250729-003" at bounding box center [519, 424] width 118 height 11
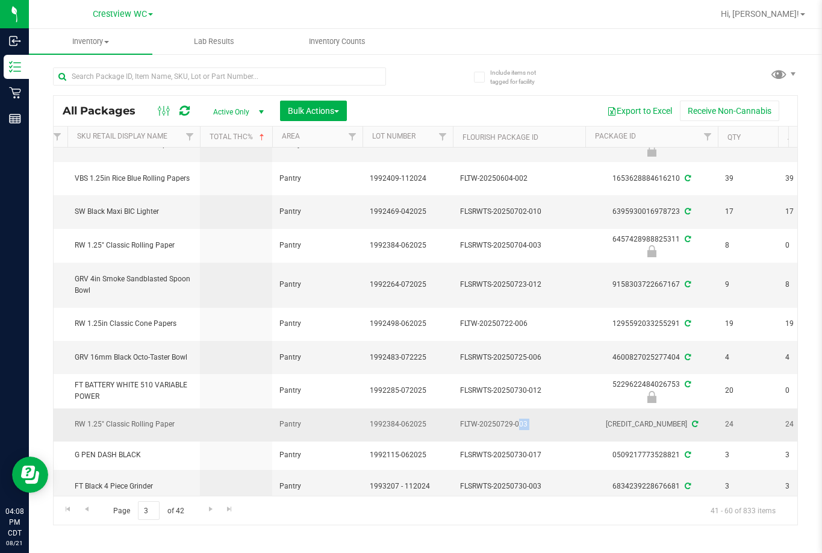
click at [468, 419] on span "FLTW-20250729-003" at bounding box center [519, 424] width 118 height 11
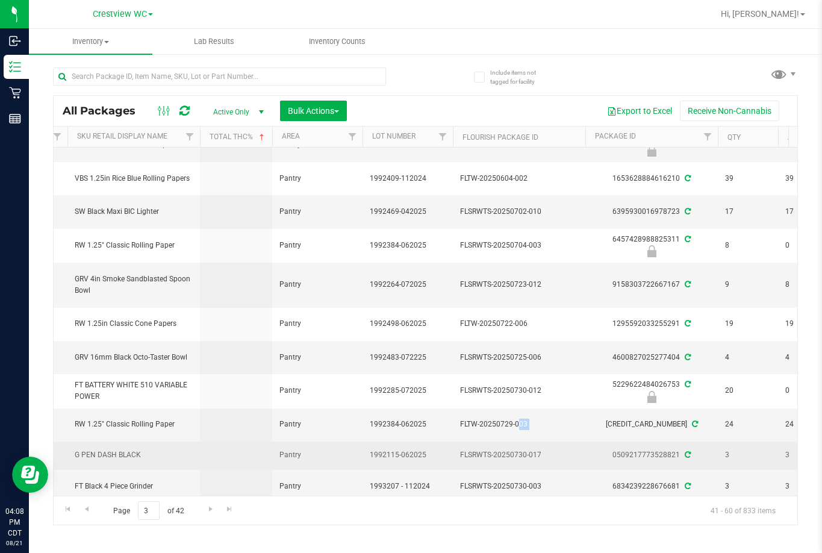
click at [111, 449] on span "G PEN DASH BLACK" at bounding box center [134, 454] width 118 height 11
click at [478, 451] on span "FLSRWTS-20250730-017" at bounding box center [519, 454] width 118 height 11
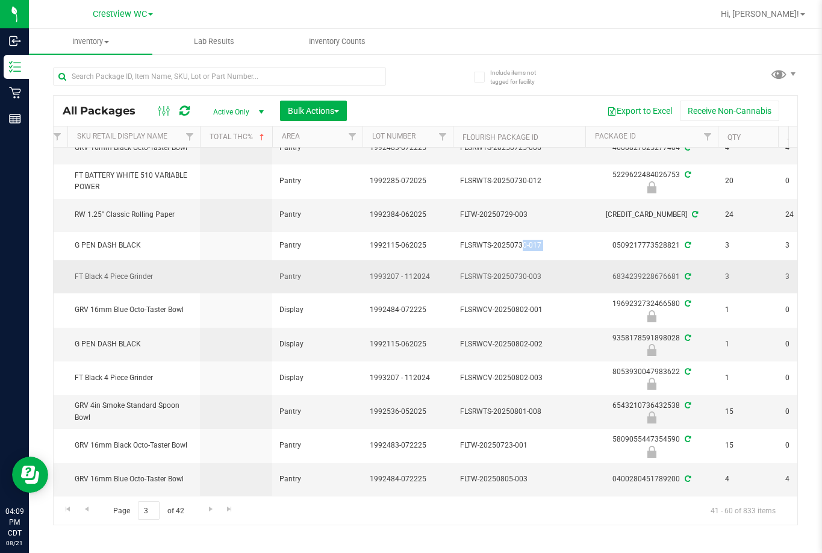
click at [146, 261] on td "FT Black 4 Piece Grinder" at bounding box center [133, 276] width 133 height 33
click at [145, 271] on span "FT Black 4 Piece Grinder" at bounding box center [134, 276] width 118 height 11
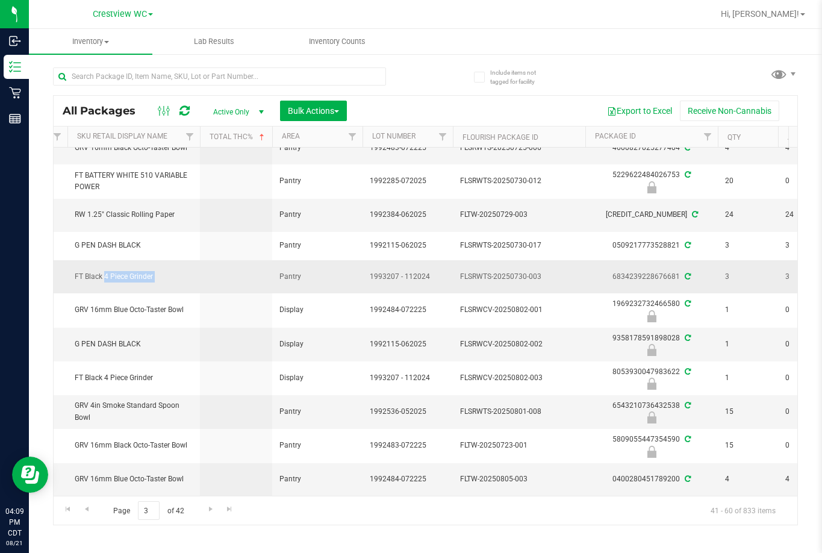
click at [505, 271] on span "FLSRWTS-20250730-003" at bounding box center [519, 276] width 118 height 11
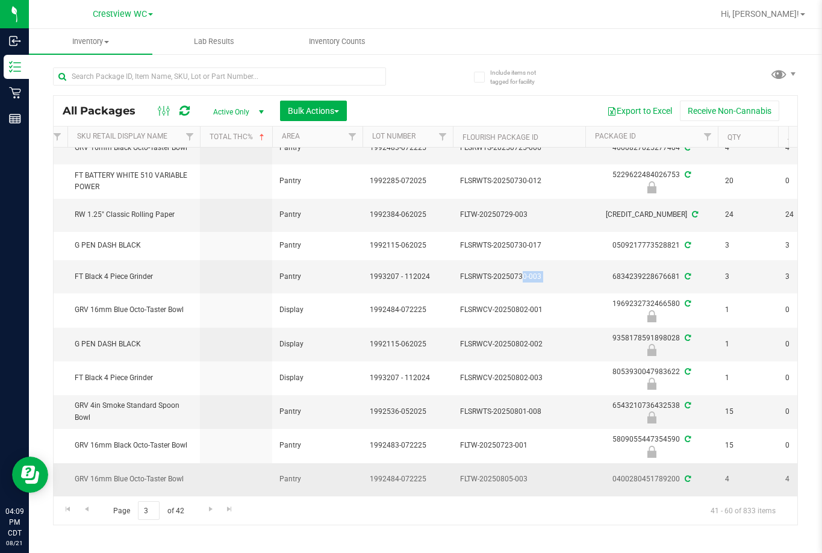
drag, startPoint x: 191, startPoint y: 467, endPoint x: 73, endPoint y: 470, distance: 117.5
click at [73, 470] on td "GRV 16mm Blue Octo-Taster Bowl" at bounding box center [133, 479] width 133 height 33
drag, startPoint x: 529, startPoint y: 470, endPoint x: 460, endPoint y: 475, distance: 68.8
click at [460, 475] on span "FLTW-20250805-003" at bounding box center [519, 478] width 118 height 11
click at [206, 504] on span "Go to the next page" at bounding box center [211, 509] width 10 height 10
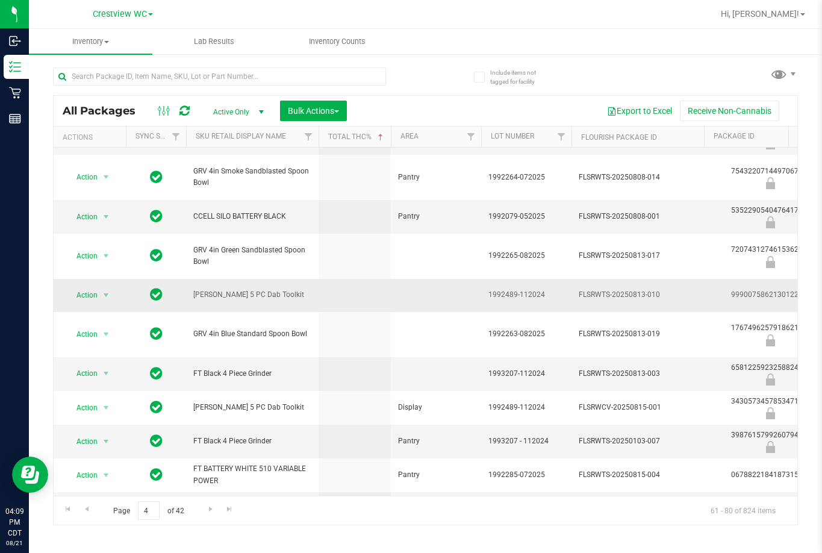
drag, startPoint x: 171, startPoint y: 296, endPoint x: 165, endPoint y: 301, distance: 7.4
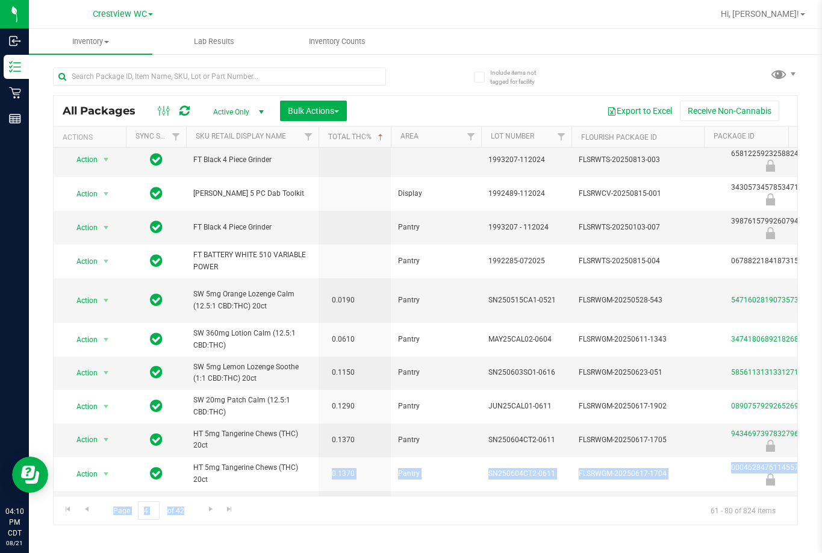
scroll to position [402, 0]
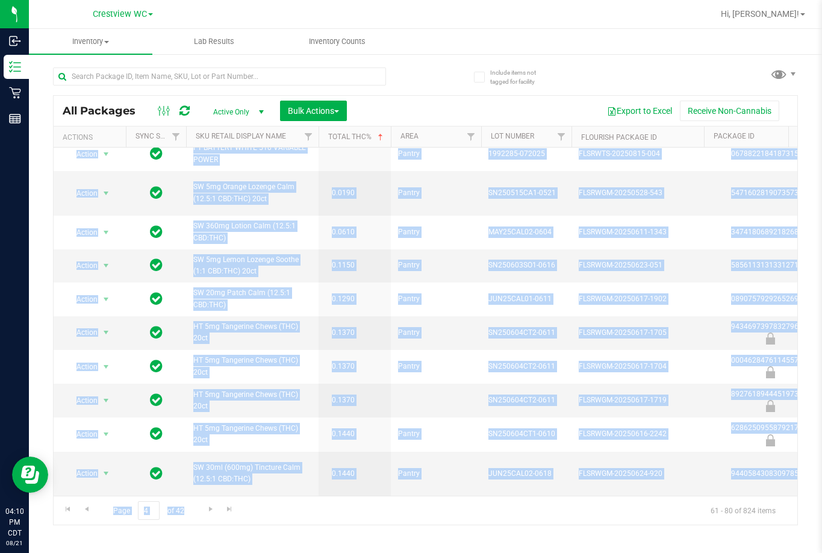
drag, startPoint x: 279, startPoint y: 496, endPoint x: 319, endPoint y: 493, distance: 39.3
click at [319, 493] on div "All Packages Active Only Active Only Lab Samples Locked All External Internal B…" at bounding box center [425, 310] width 745 height 430
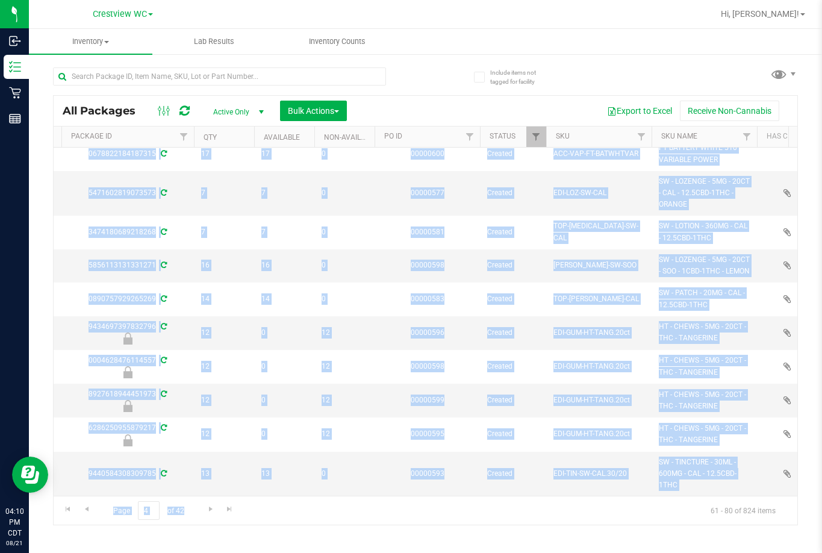
click at [318, 517] on div "Page 4 of 42 61 - 80 of 824 items" at bounding box center [426, 510] width 744 height 29
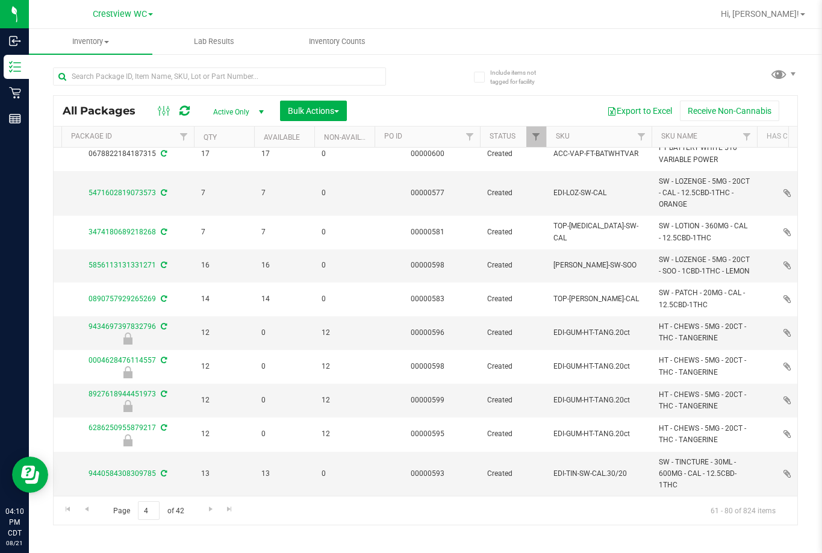
click at [318, 517] on div "Page 4 of 42 61 - 80 of 824 items" at bounding box center [426, 510] width 744 height 29
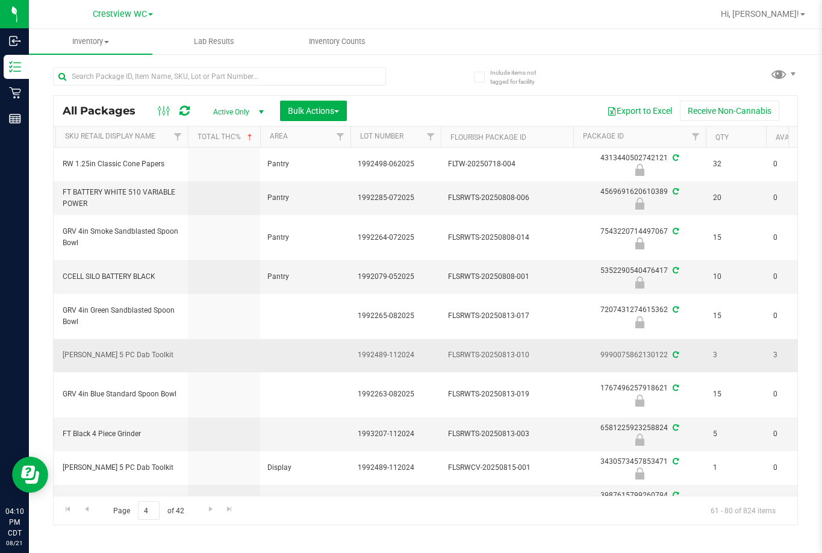
click at [525, 355] on span "FLSRWTS-20250813-010" at bounding box center [507, 354] width 118 height 11
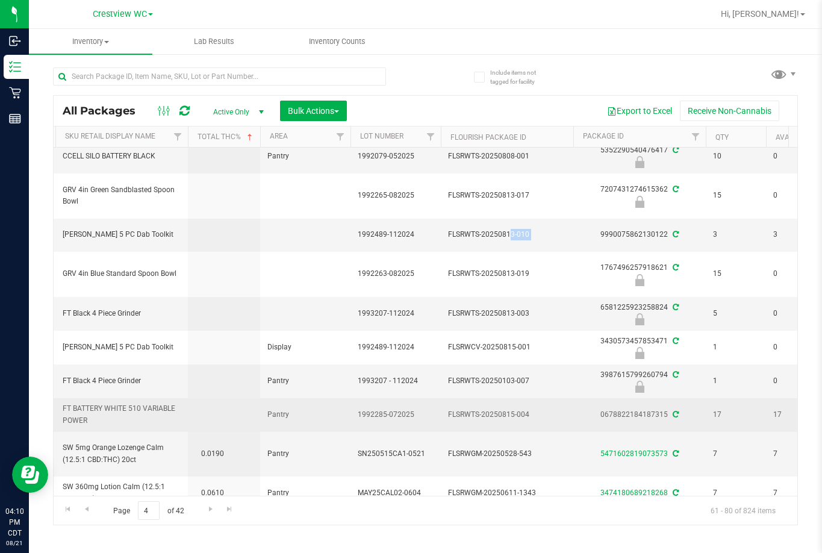
click at [86, 421] on span "FT BATTERY WHITE 510 VARIABLE POWER" at bounding box center [122, 414] width 118 height 23
click at [509, 413] on span "FLSRWTS-20250815-004" at bounding box center [507, 414] width 118 height 11
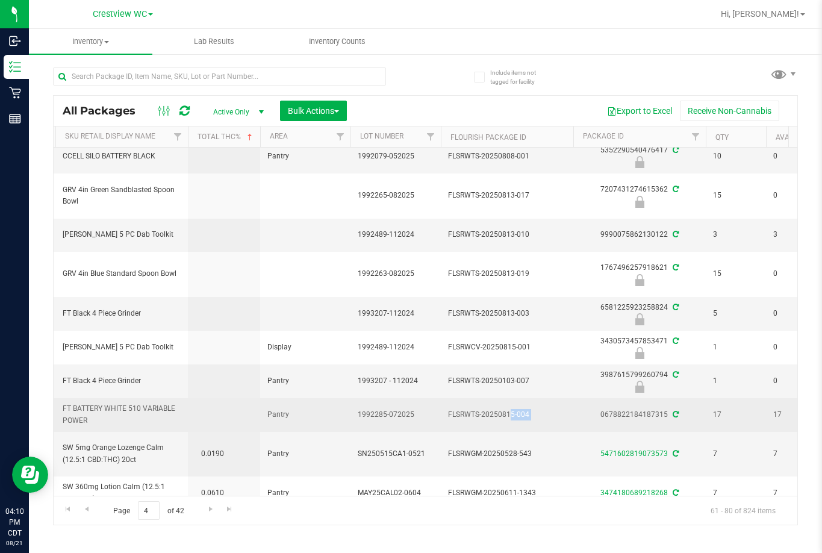
click at [509, 413] on span "FLSRWTS-20250815-004" at bounding box center [507, 414] width 118 height 11
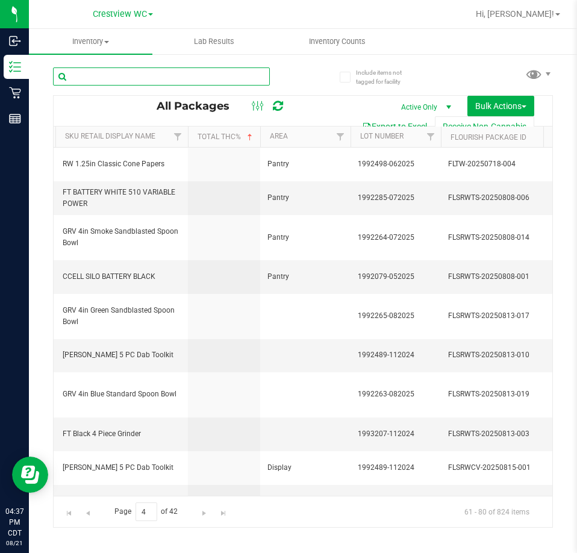
click at [155, 85] on input "text" at bounding box center [161, 76] width 217 height 18
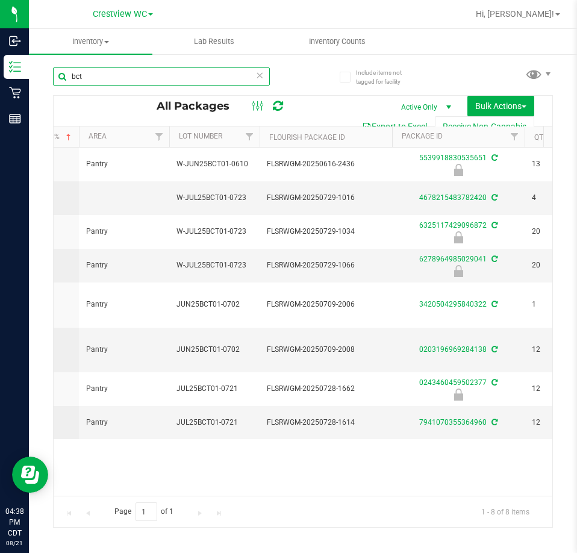
scroll to position [0, 330]
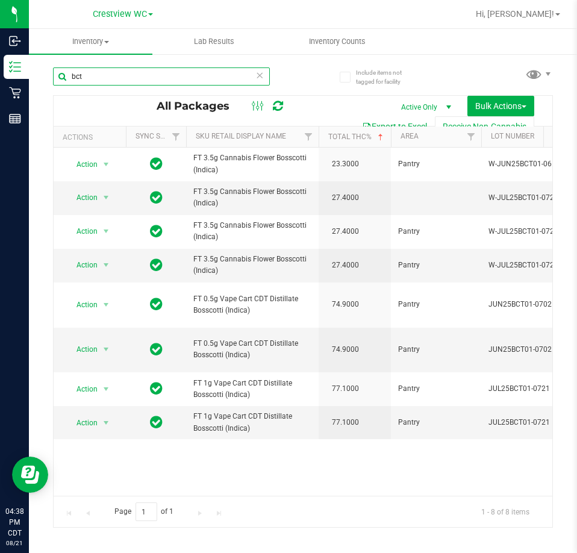
type input "bct"
drag, startPoint x: 99, startPoint y: 484, endPoint x: 155, endPoint y: 487, distance: 56.1
click at [155, 487] on div "Action Action Edit attributes Global inventory Locate package Package audit log…" at bounding box center [303, 322] width 499 height 348
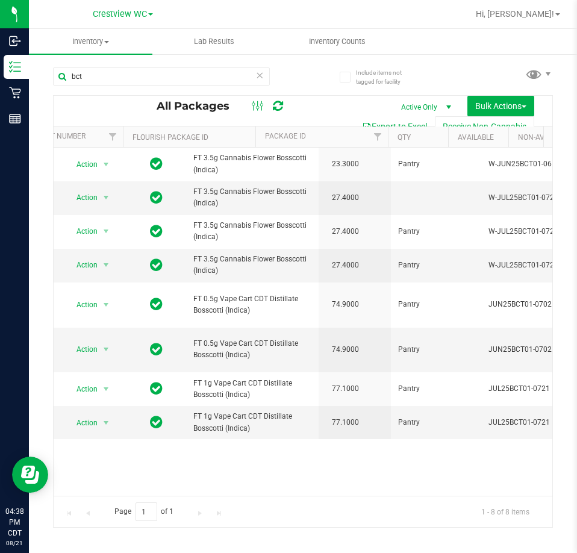
scroll to position [0, 0]
click at [181, 460] on div "Action Action Edit attributes Global inventory Locate package Package audit log…" at bounding box center [303, 322] width 499 height 348
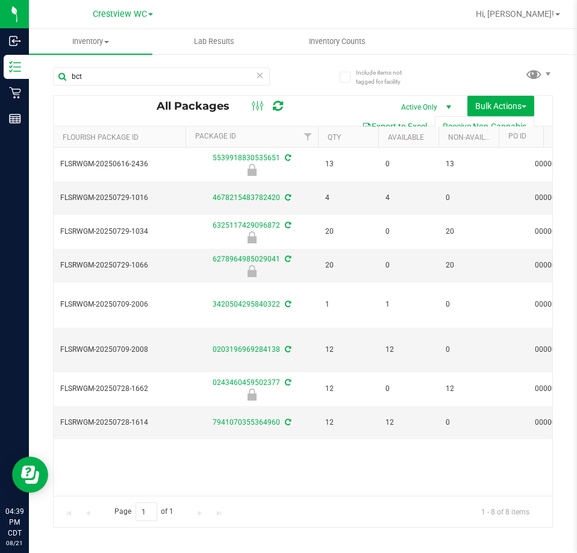
scroll to position [0, 517]
click at [114, 11] on span "Crestview WC" at bounding box center [120, 14] width 54 height 11
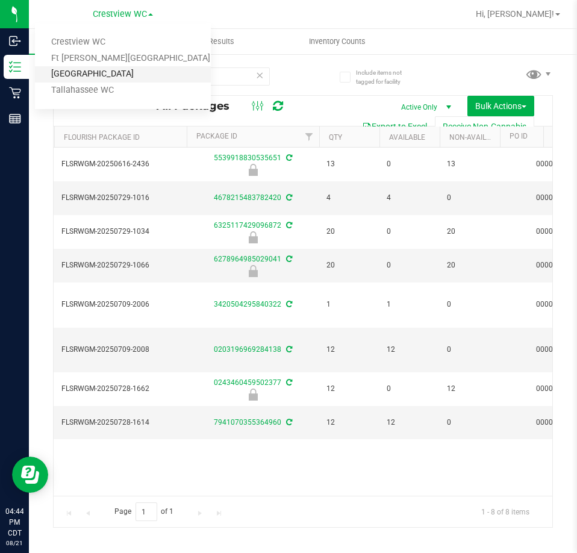
click at [122, 70] on link "[GEOGRAPHIC_DATA]" at bounding box center [123, 74] width 176 height 16
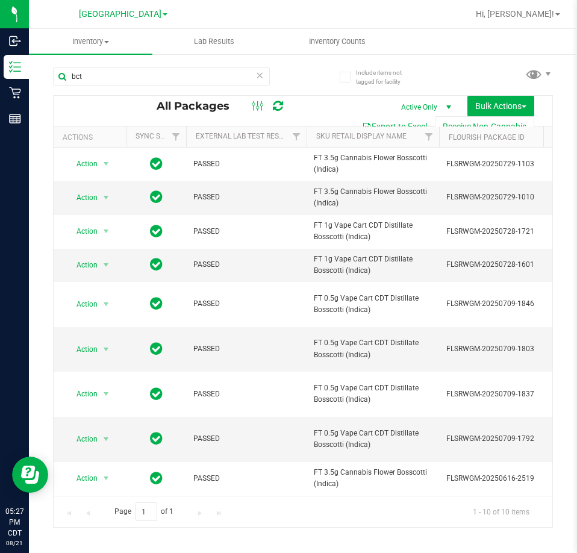
click at [147, 62] on div "bct" at bounding box center [178, 76] width 250 height 39
drag, startPoint x: 135, startPoint y: 77, endPoint x: -1, endPoint y: 49, distance: 138.4
click at [0, 49] on html "Inbound Inventory Retail Reports 05:27 PM CDT 08/21/2025 08/21 Panama City WC C…" at bounding box center [288, 276] width 577 height 553
type input "ffp"
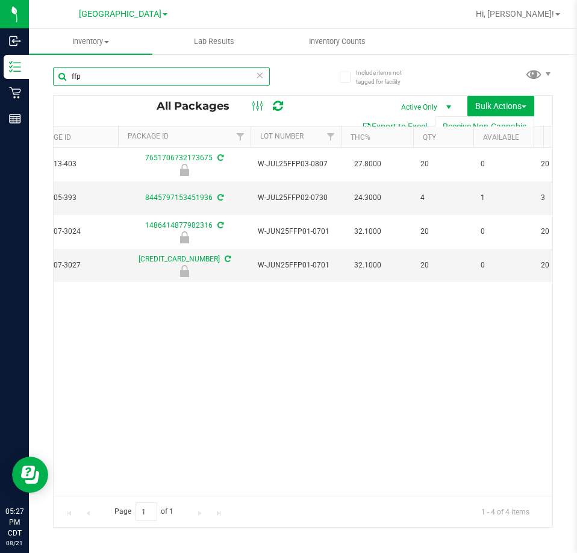
scroll to position [0, 455]
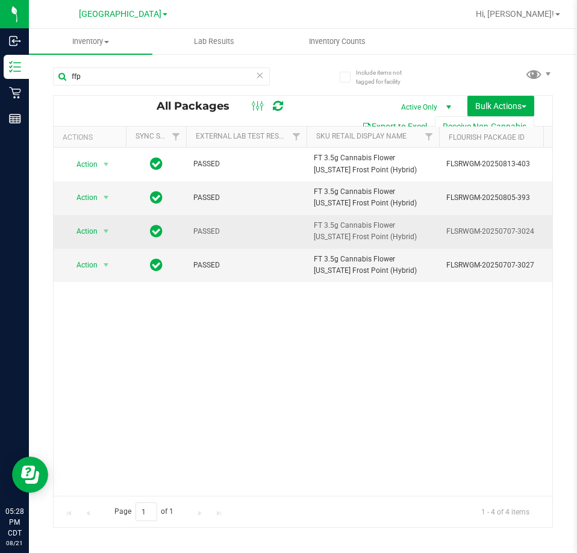
click at [94, 216] on td "Action Action Edit attributes Global inventory Locate package Package audit log…" at bounding box center [90, 232] width 72 height 34
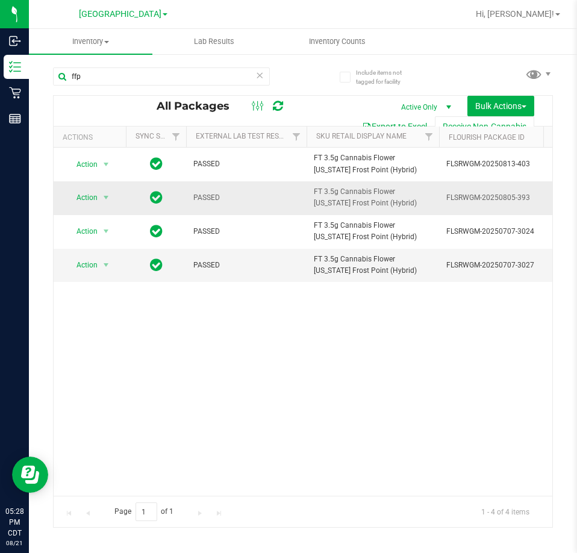
click at [87, 197] on span "Action" at bounding box center [82, 197] width 33 height 17
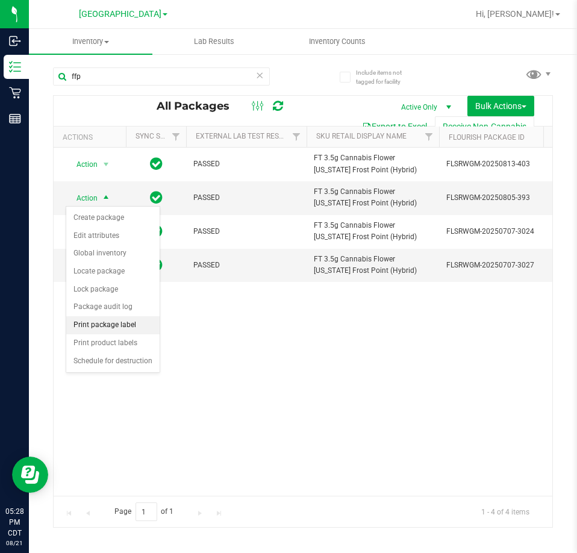
click at [136, 325] on li "Print package label" at bounding box center [112, 325] width 93 height 18
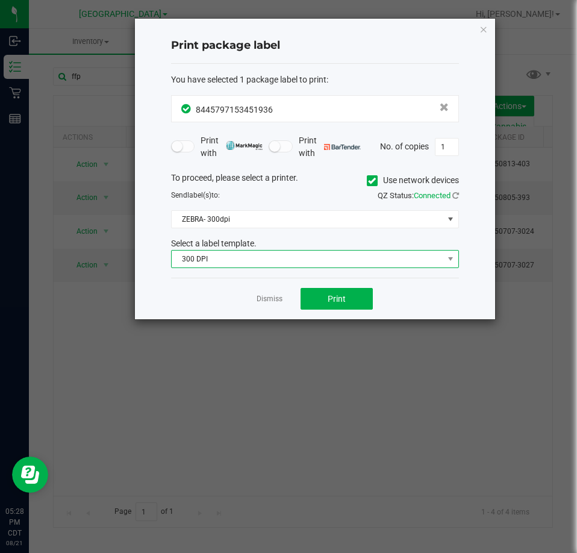
click at [298, 265] on span "300 DPI" at bounding box center [308, 259] width 272 height 17
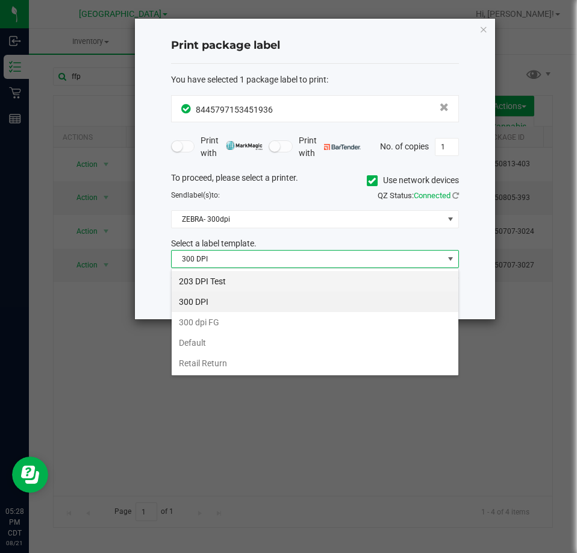
click at [267, 279] on li "203 DPI Test" at bounding box center [315, 281] width 287 height 20
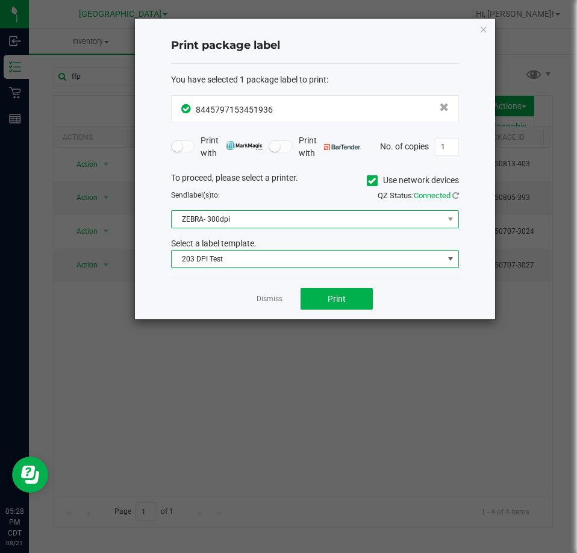
click at [304, 217] on span "ZEBRA- 300dpi" at bounding box center [308, 219] width 272 height 17
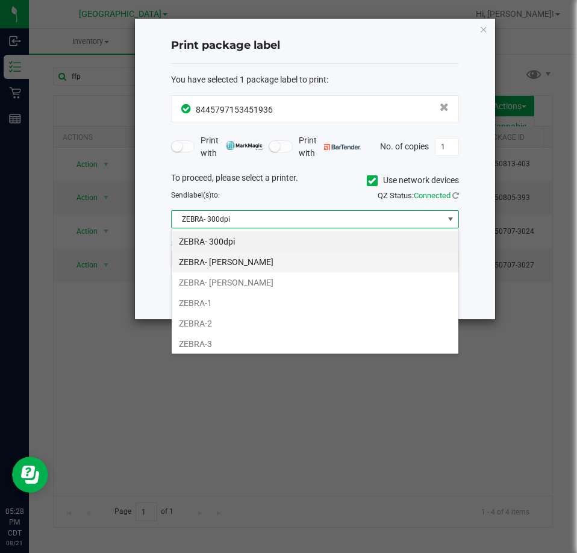
click at [302, 261] on li "ZEBRA- [PERSON_NAME]" at bounding box center [315, 262] width 287 height 20
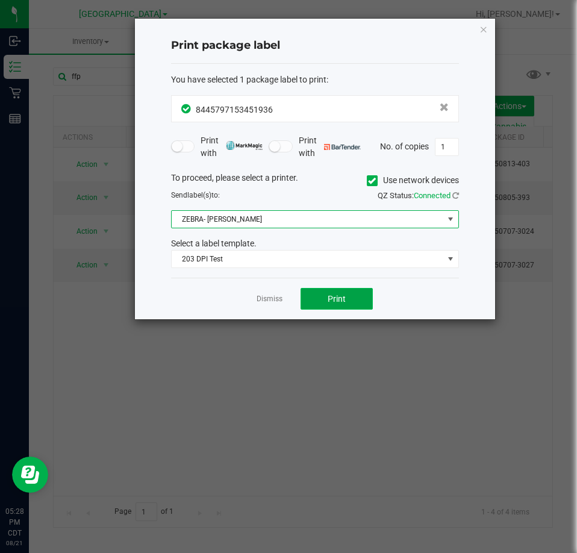
click at [339, 297] on span "Print" at bounding box center [337, 299] width 18 height 10
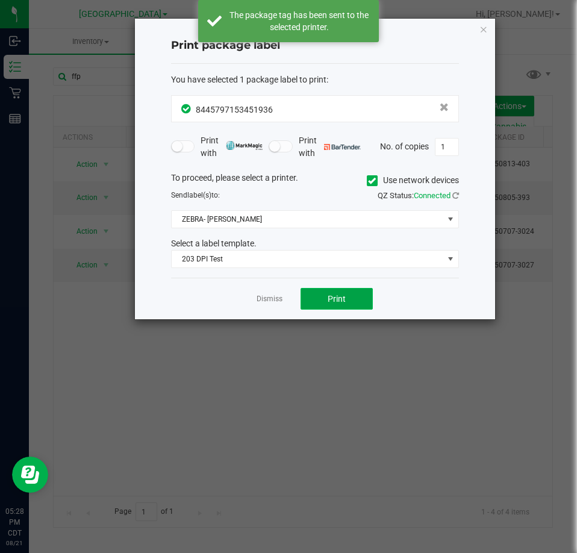
click at [332, 290] on button "Print" at bounding box center [337, 299] width 72 height 22
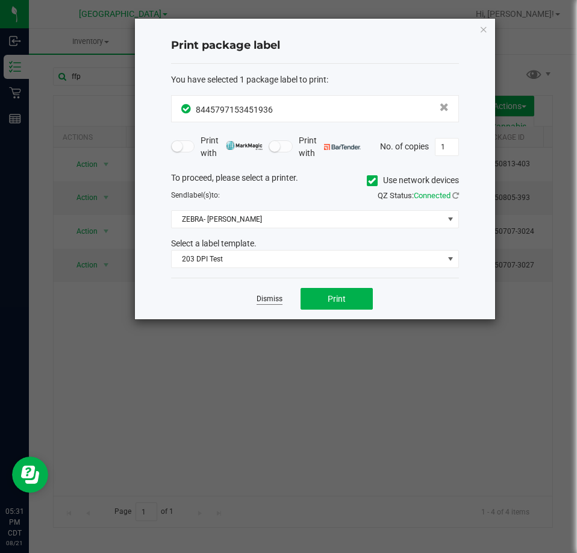
click at [272, 301] on link "Dismiss" at bounding box center [270, 299] width 26 height 10
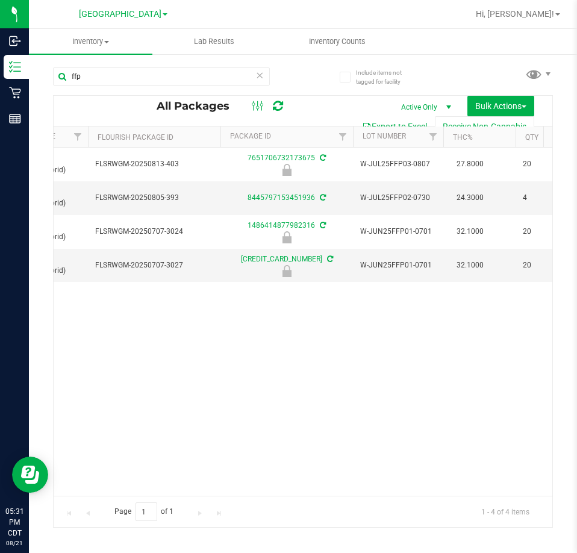
scroll to position [0, 0]
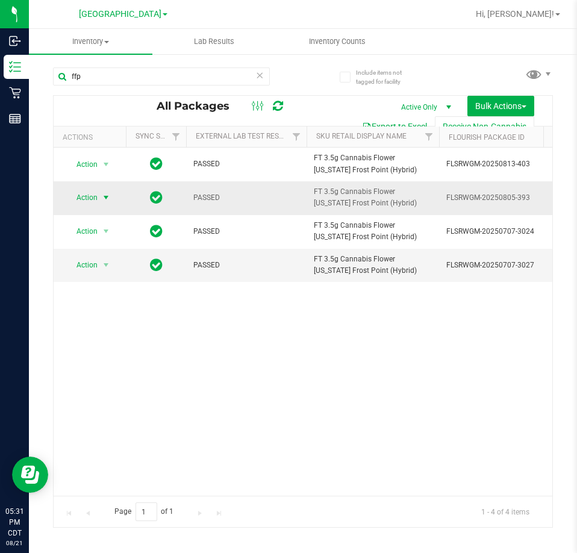
click at [92, 192] on span "Action" at bounding box center [82, 197] width 33 height 17
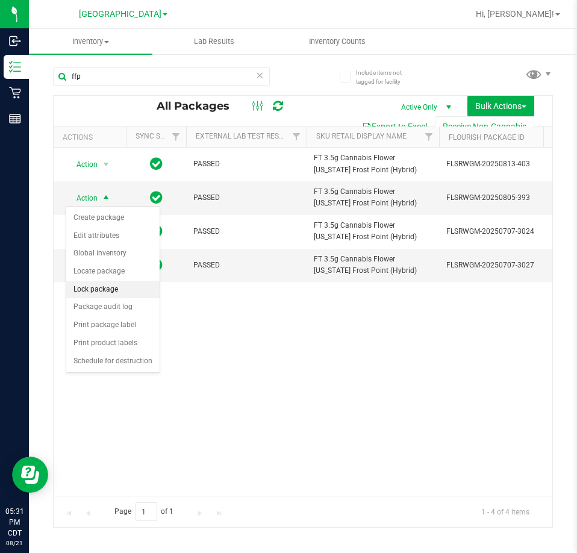
click at [127, 295] on li "Lock package" at bounding box center [112, 290] width 93 height 18
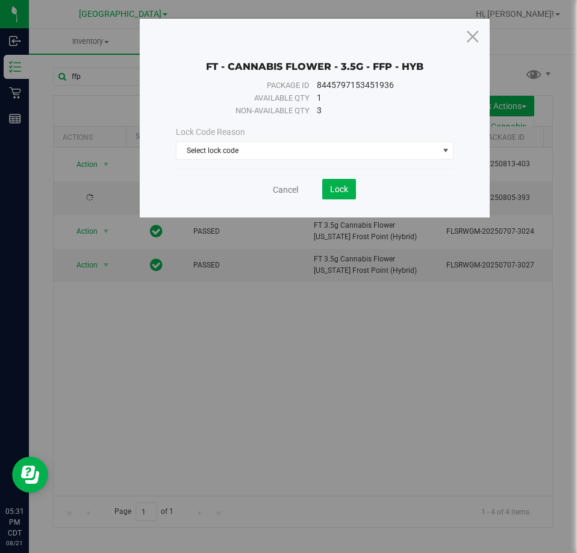
click at [487, 45] on div "FT - CANNABIS FLOWER - 3.5G - FFP - HYB Package ID 8445797153451936 Available q…" at bounding box center [315, 118] width 351 height 199
click at [481, 43] on icon at bounding box center [472, 36] width 16 height 29
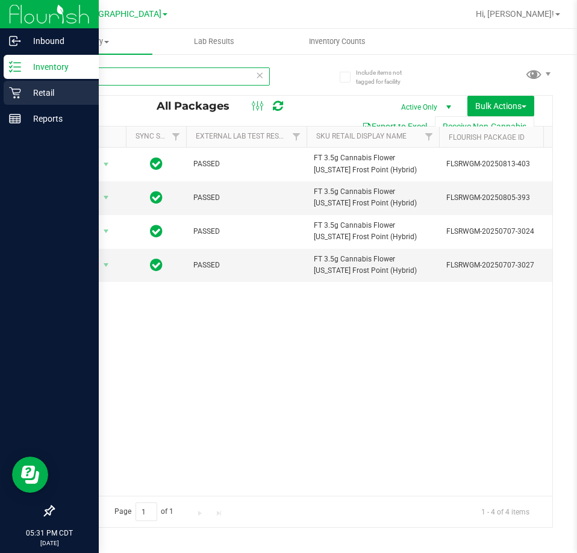
drag, startPoint x: 201, startPoint y: 78, endPoint x: 4, endPoint y: 95, distance: 197.1
click at [4, 95] on div "Inbound Inventory Retail Reports 05:31 PM CDT 08/21/2025 08/21 Panama City WC C…" at bounding box center [288, 276] width 577 height 553
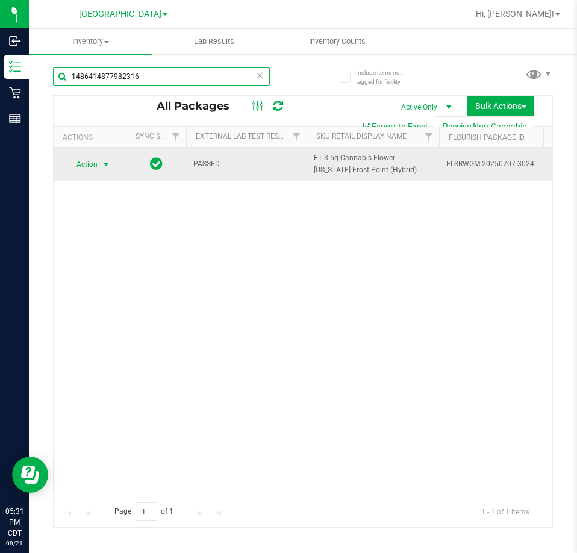
type input "1486414877982316"
click at [103, 168] on span "select" at bounding box center [106, 165] width 10 height 10
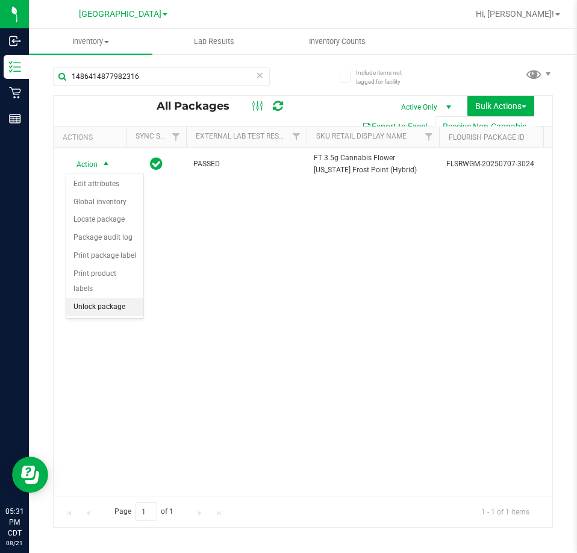
click at [107, 298] on li "Unlock package" at bounding box center [104, 307] width 77 height 18
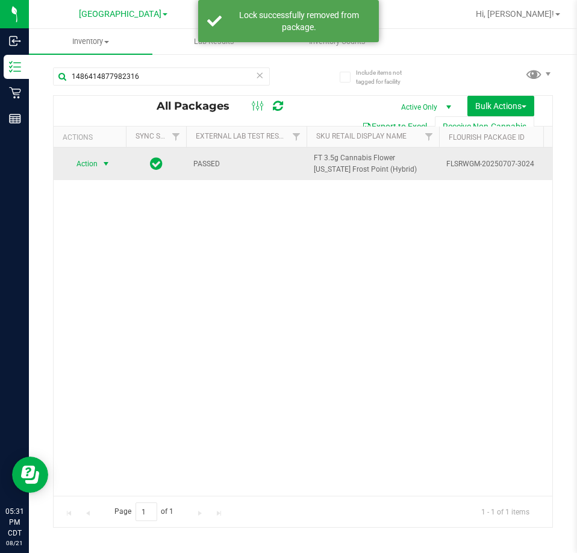
click at [102, 167] on span "select" at bounding box center [106, 164] width 10 height 10
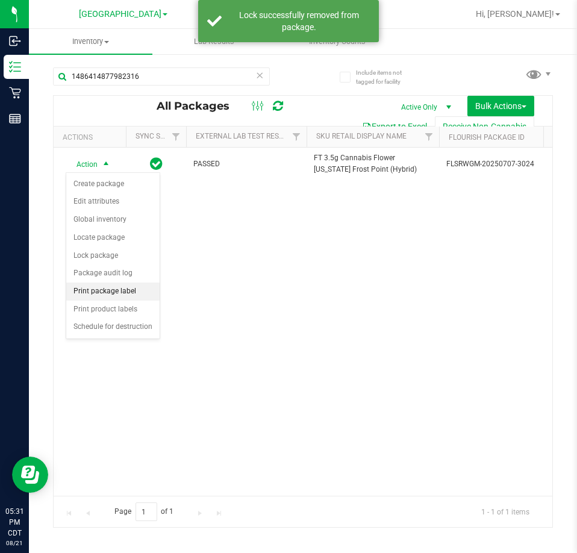
click at [140, 287] on li "Print package label" at bounding box center [112, 291] width 93 height 18
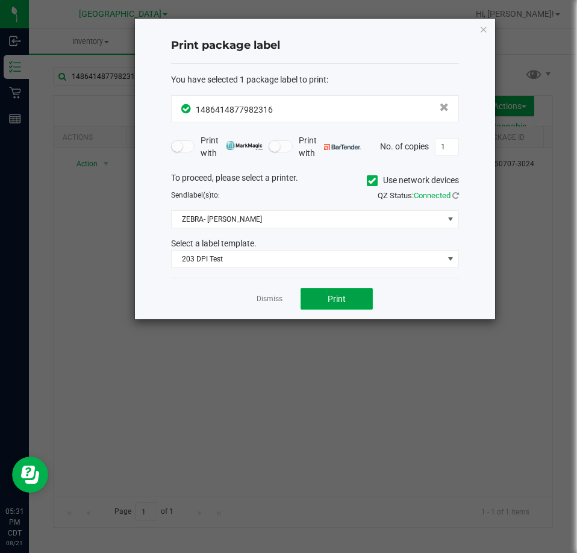
click at [314, 294] on button "Print" at bounding box center [337, 299] width 72 height 22
click at [353, 295] on button "Print" at bounding box center [337, 299] width 72 height 22
click at [480, 33] on icon "button" at bounding box center [483, 29] width 8 height 14
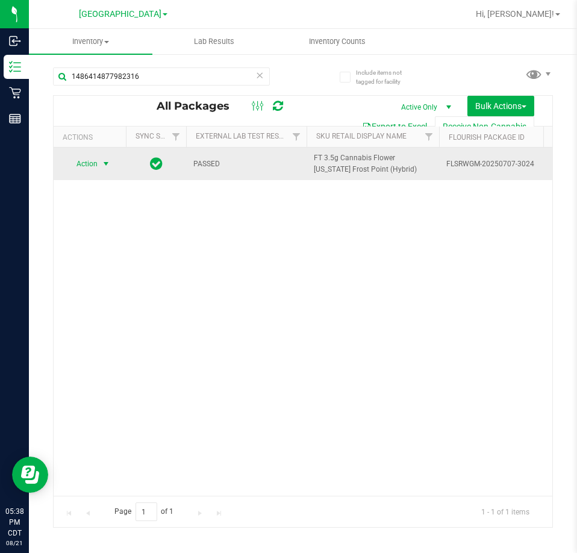
click at [324, 169] on span "FT 3.5g Cannabis Flower [US_STATE] Frost Point (Hybrid)" at bounding box center [373, 163] width 118 height 23
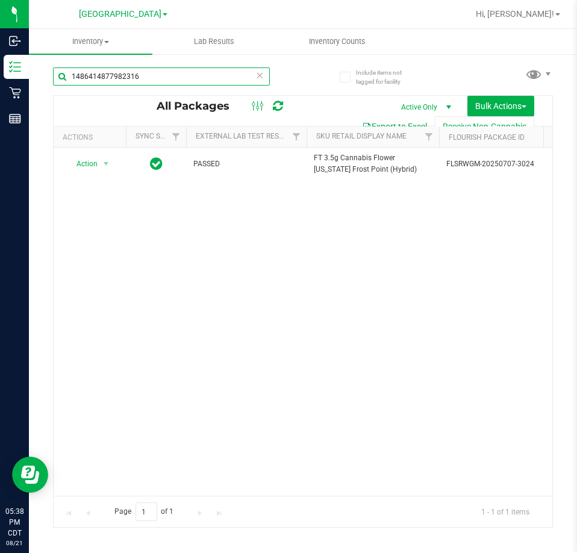
drag, startPoint x: 168, startPoint y: 76, endPoint x: -1, endPoint y: 77, distance: 168.6
click at [0, 77] on html "Inbound Inventory Retail Reports 05:38 PM CDT 08/21/2025 08/21 Panama City WC C…" at bounding box center [288, 276] width 577 height 553
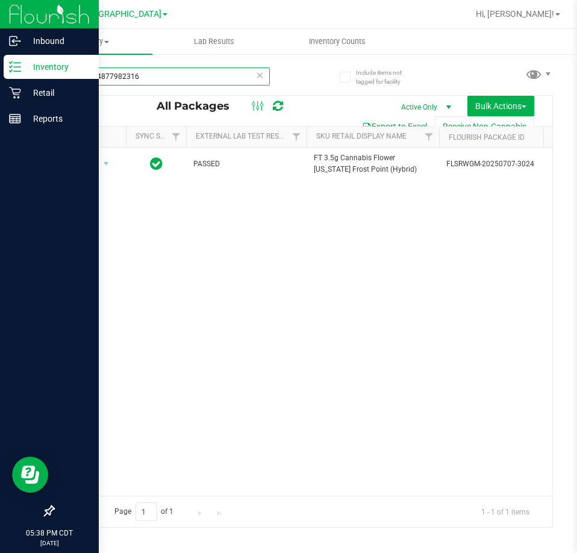
paste input "FT 3.5g Cannabis Flower [US_STATE] Frost Point (Hybrid)"
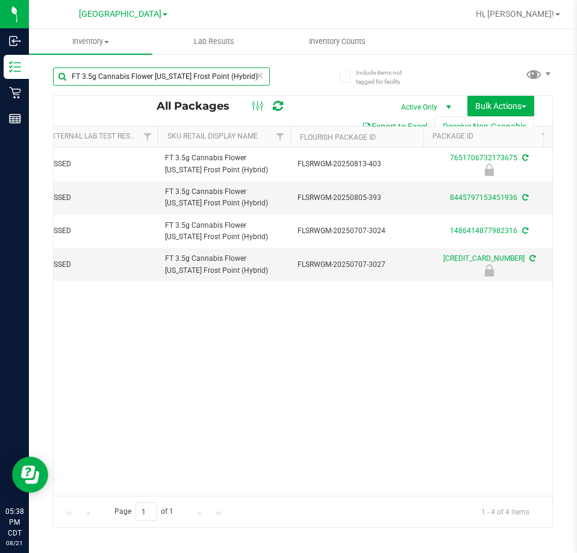
scroll to position [0, 143]
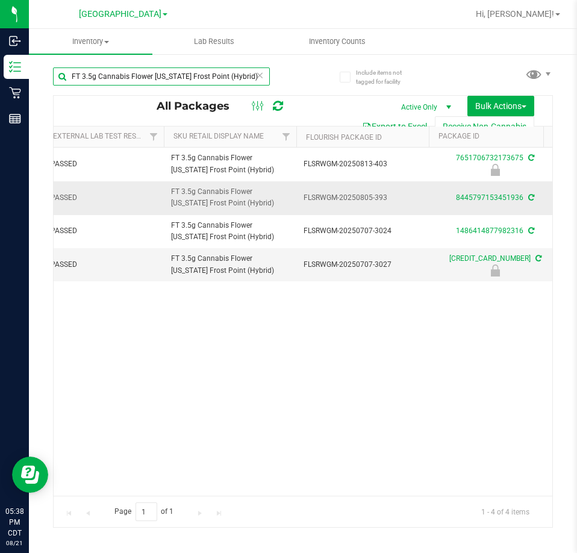
type input "FT 3.5g Cannabis Flower [US_STATE] Frost Point (Hybrid)"
drag, startPoint x: 450, startPoint y: 201, endPoint x: 463, endPoint y: 201, distance: 13.3
click at [451, 201] on div "8445797153451936" at bounding box center [495, 197] width 136 height 11
click at [464, 201] on link "8445797153451936" at bounding box center [489, 197] width 67 height 8
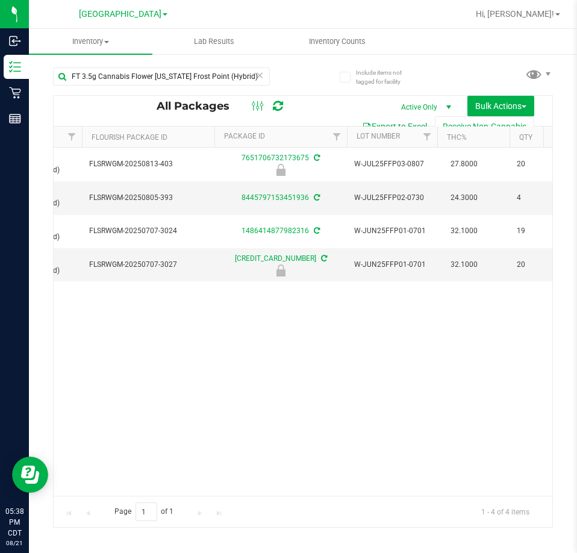
scroll to position [0, 363]
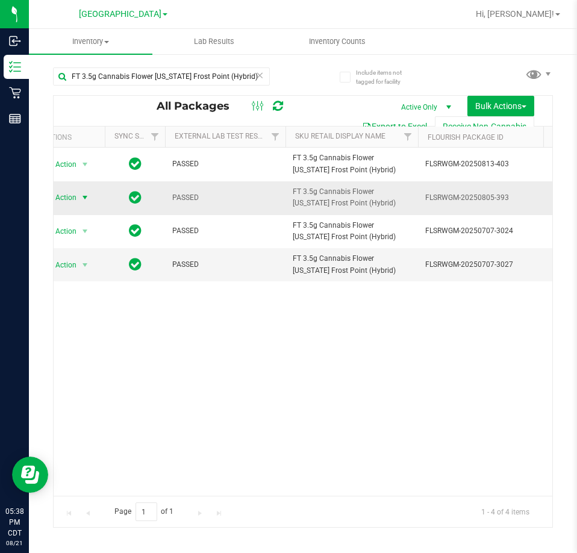
click at [73, 199] on span "Action" at bounding box center [61, 197] width 33 height 17
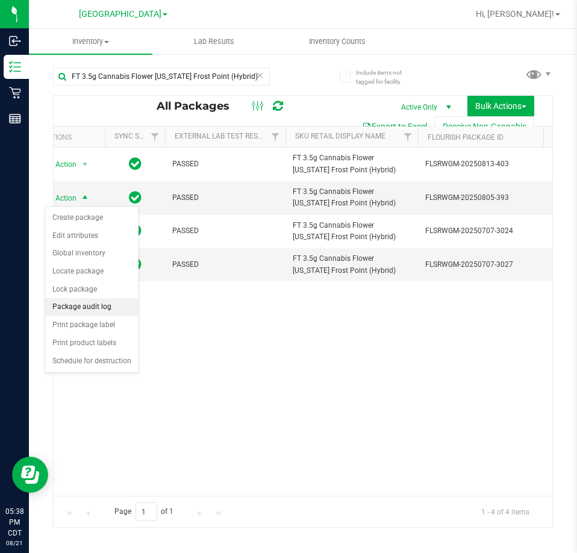
click at [116, 300] on li "Package audit log" at bounding box center [91, 307] width 93 height 18
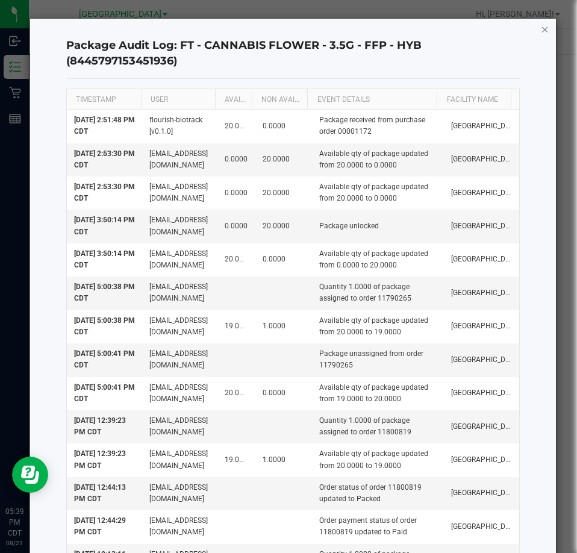
click at [541, 34] on icon "button" at bounding box center [545, 29] width 8 height 14
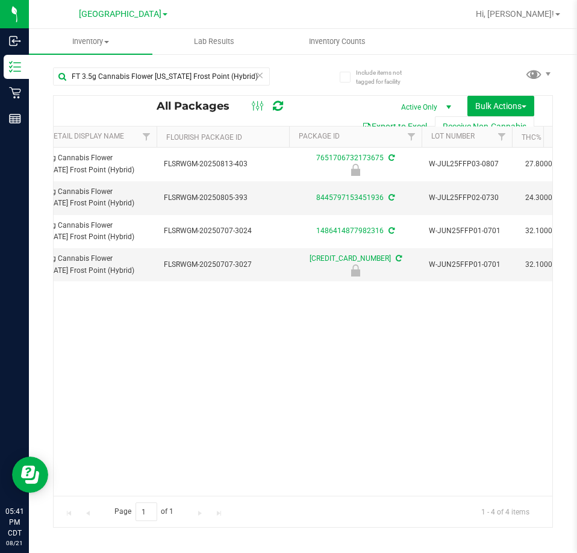
scroll to position [0, 339]
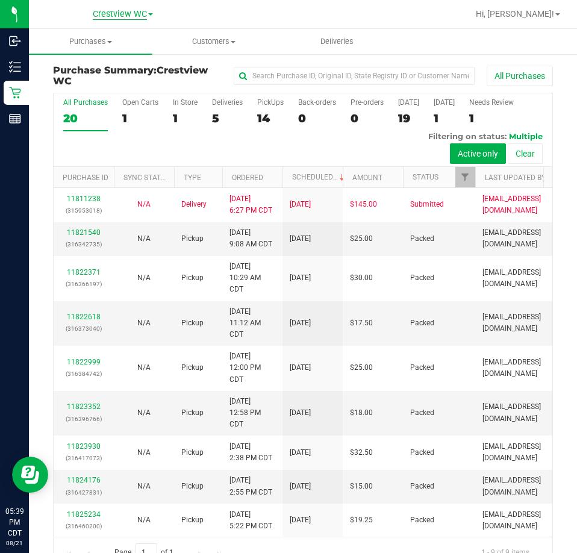
click at [123, 10] on span "Crestview WC" at bounding box center [120, 14] width 54 height 11
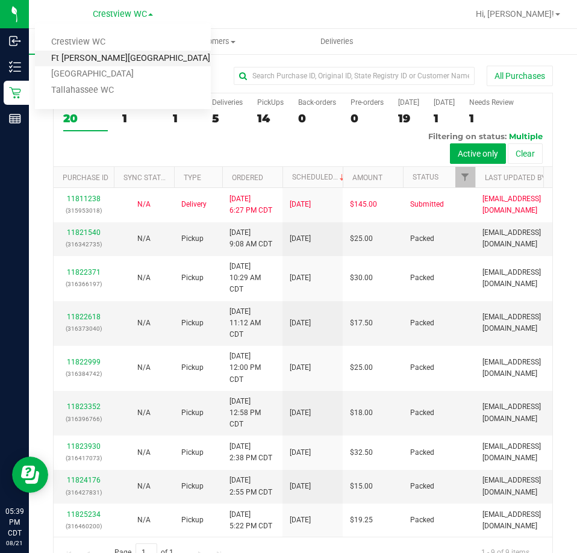
click at [137, 54] on link "Ft [PERSON_NAME][GEOGRAPHIC_DATA]" at bounding box center [123, 59] width 176 height 16
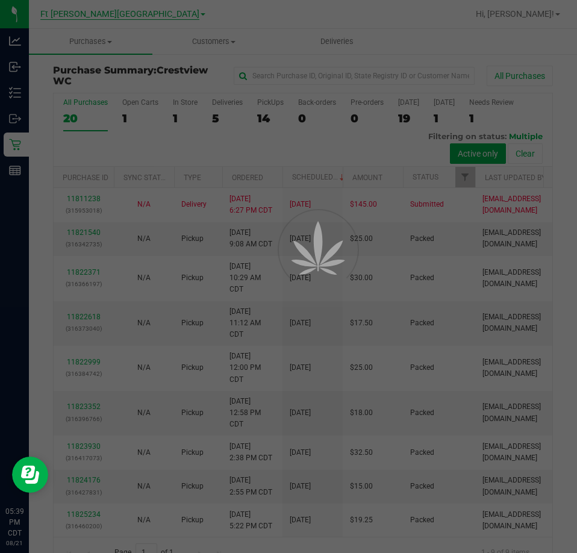
click at [136, 19] on div at bounding box center [288, 276] width 577 height 553
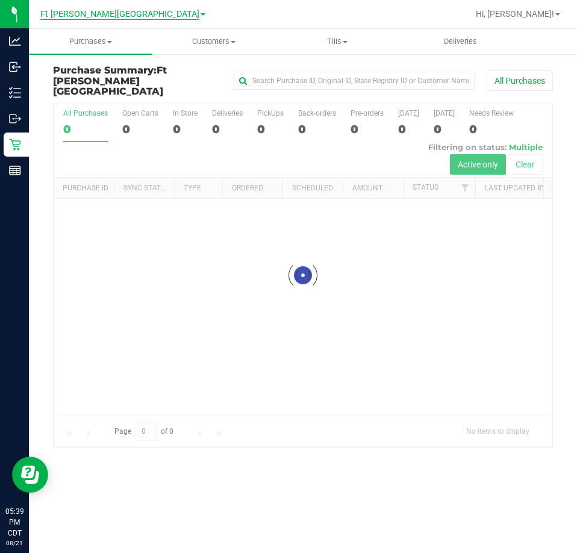
click at [136, 19] on span "Ft [PERSON_NAME][GEOGRAPHIC_DATA]" at bounding box center [119, 14] width 159 height 11
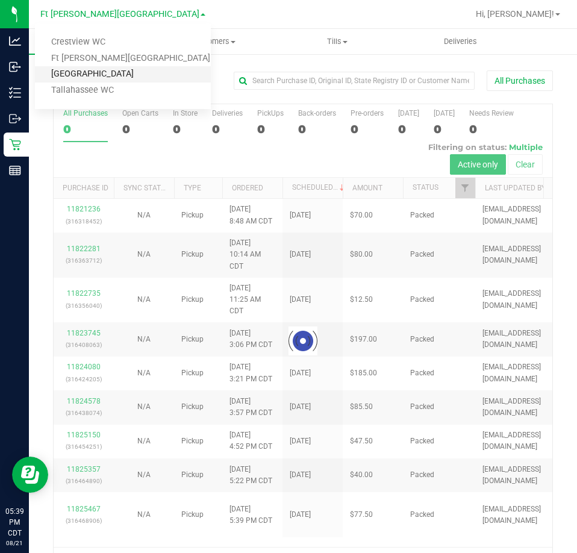
click at [117, 75] on link "[GEOGRAPHIC_DATA]" at bounding box center [123, 74] width 176 height 16
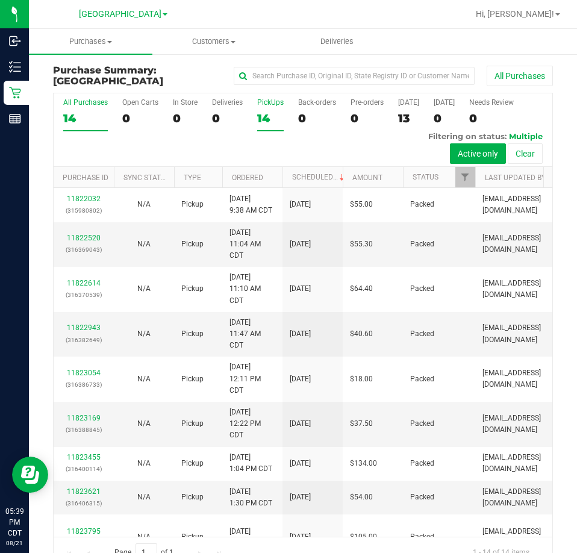
click at [279, 111] on div "14" at bounding box center [270, 118] width 27 height 14
click at [0, 0] on input "PickUps 14" at bounding box center [0, 0] width 0 height 0
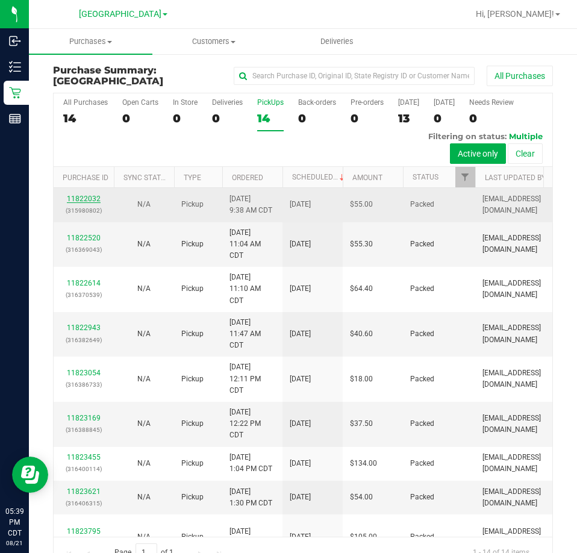
click at [93, 195] on link "11822032" at bounding box center [84, 199] width 34 height 8
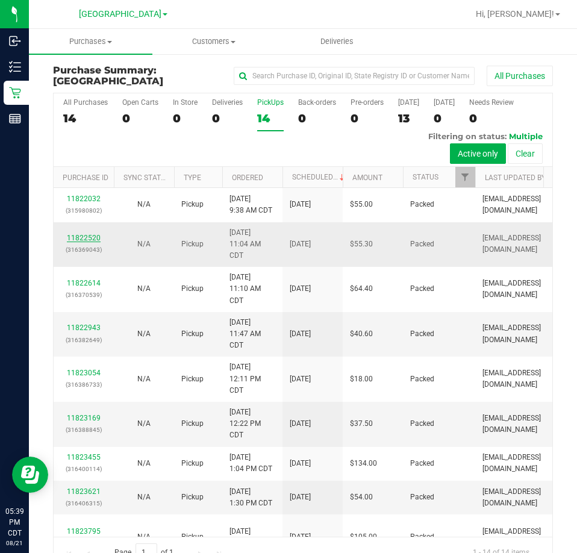
click at [93, 240] on link "11822520" at bounding box center [84, 238] width 34 height 8
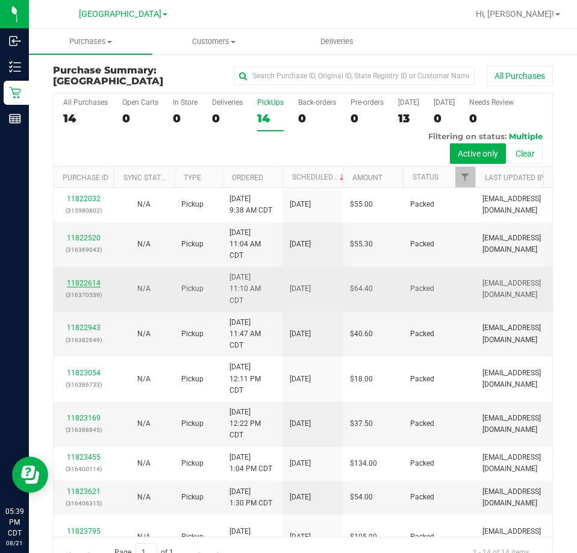
click at [90, 287] on link "11822614" at bounding box center [84, 283] width 34 height 8
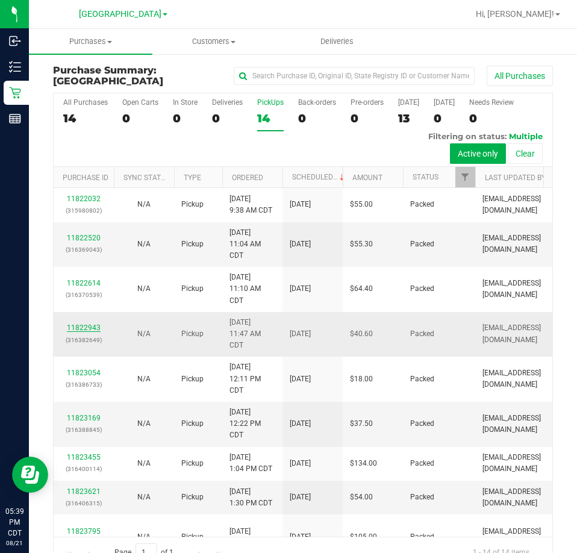
click at [92, 332] on link "11822943" at bounding box center [84, 327] width 34 height 8
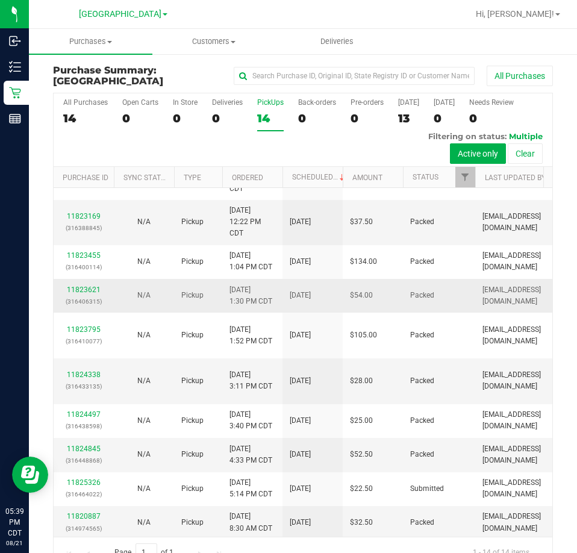
scroll to position [181, 0]
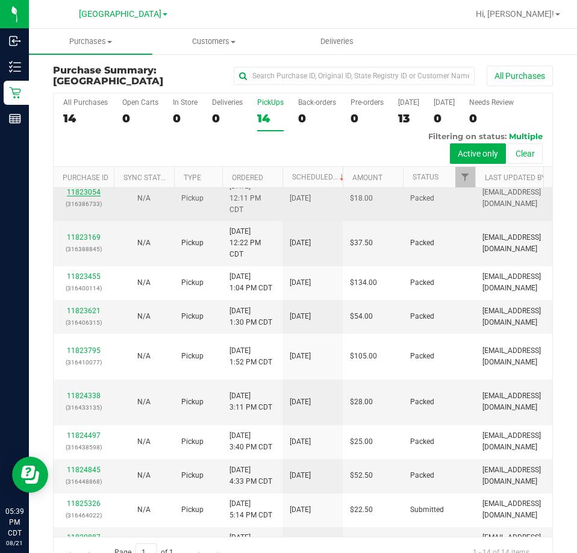
click at [97, 196] on link "11823054" at bounding box center [84, 192] width 34 height 8
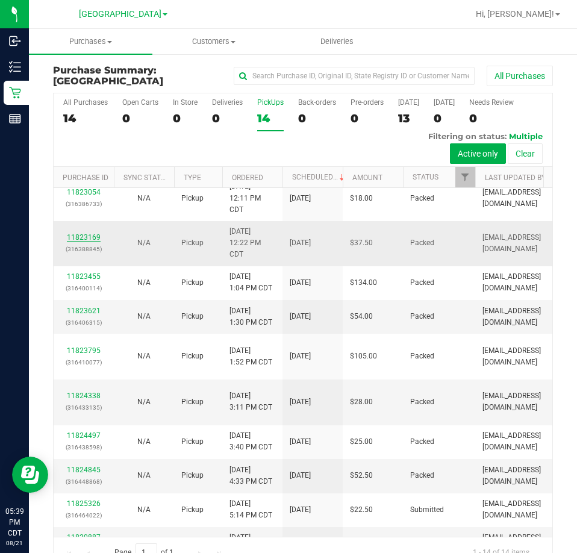
click at [92, 242] on link "11823169" at bounding box center [84, 237] width 34 height 8
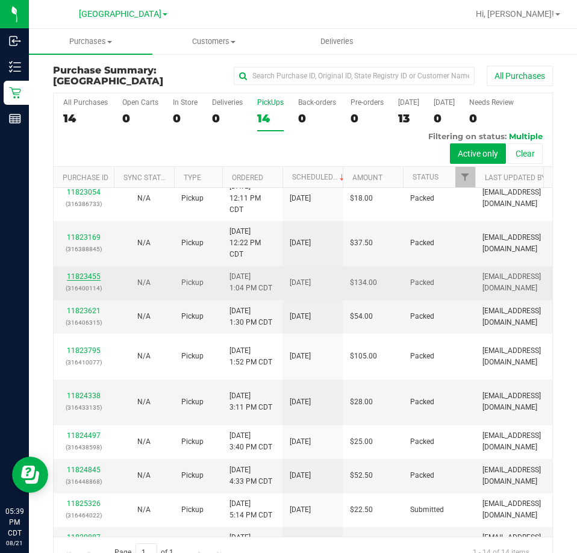
click at [91, 281] on link "11823455" at bounding box center [84, 276] width 34 height 8
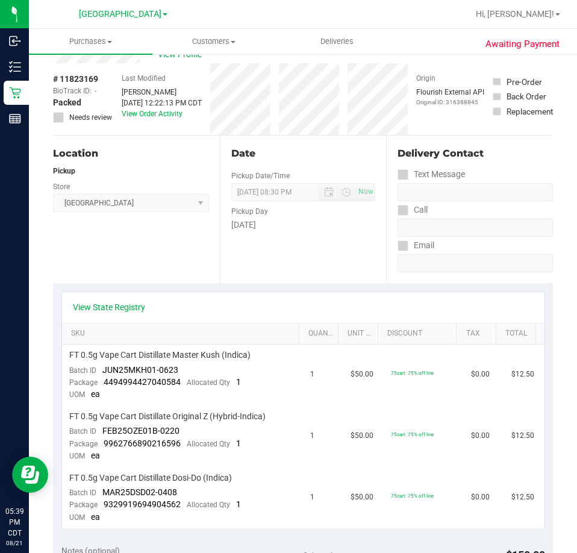
scroll to position [60, 0]
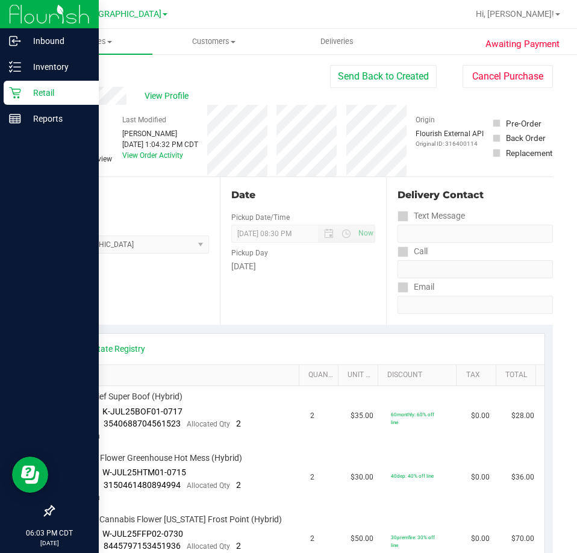
click at [15, 95] on icon at bounding box center [14, 92] width 11 height 11
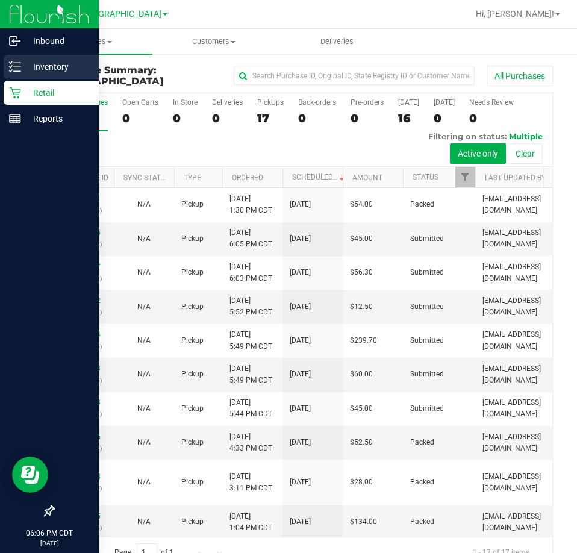
click at [8, 74] on div "Inventory" at bounding box center [51, 67] width 95 height 24
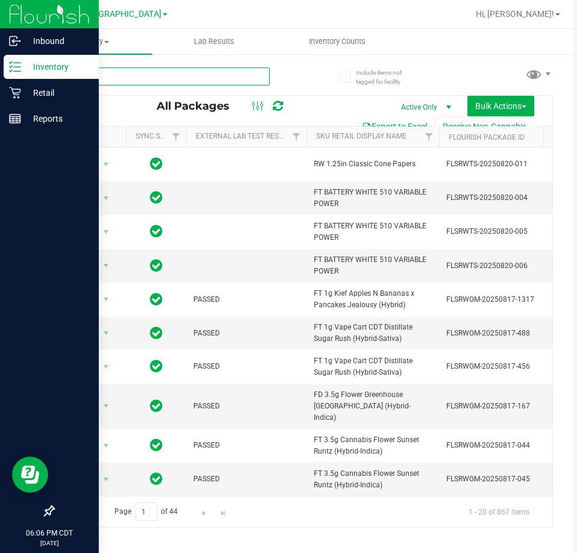
click at [107, 84] on input "text" at bounding box center [161, 76] width 217 height 18
paste input "FLSRWTS-20250507-013"
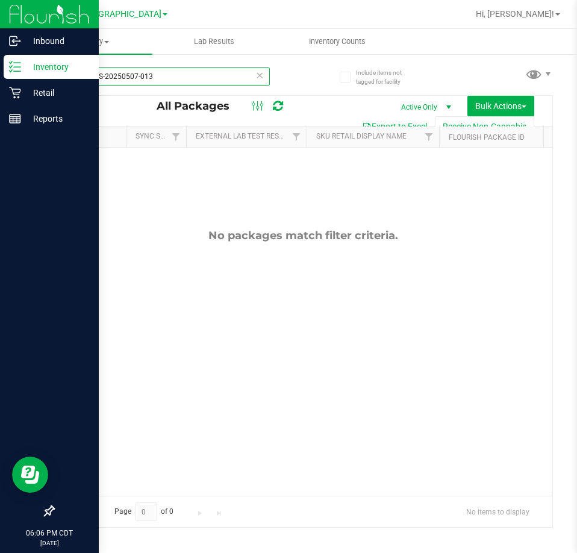
type input "FLSRWTS-20250507-013"
click at [257, 73] on icon at bounding box center [259, 74] width 8 height 14
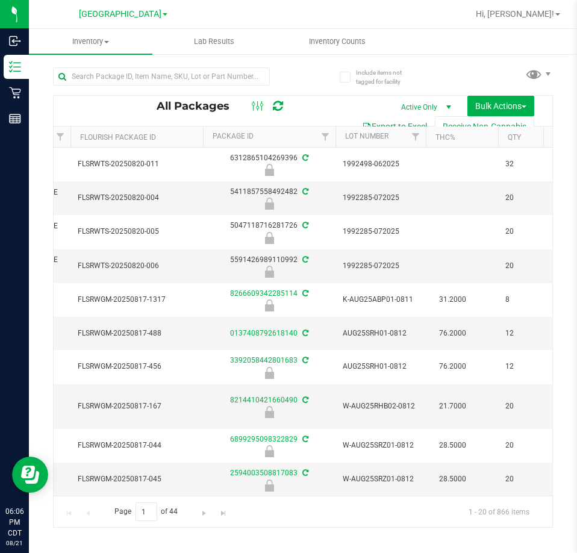
click at [472, 131] on th "THC%" at bounding box center [462, 136] width 72 height 21
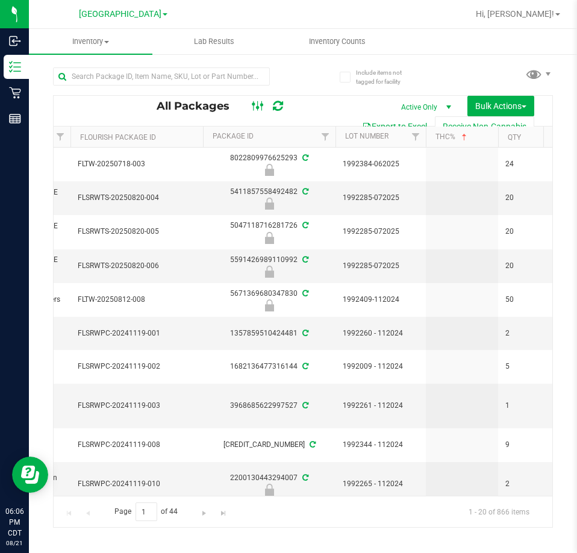
click at [260, 99] on icon at bounding box center [258, 106] width 13 height 14
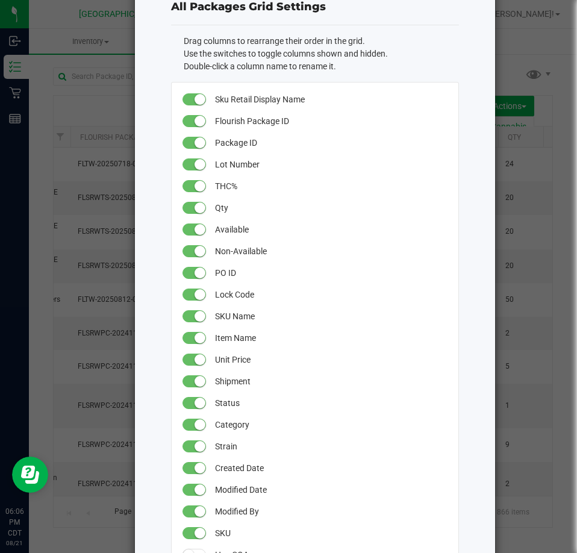
scroll to position [60, 0]
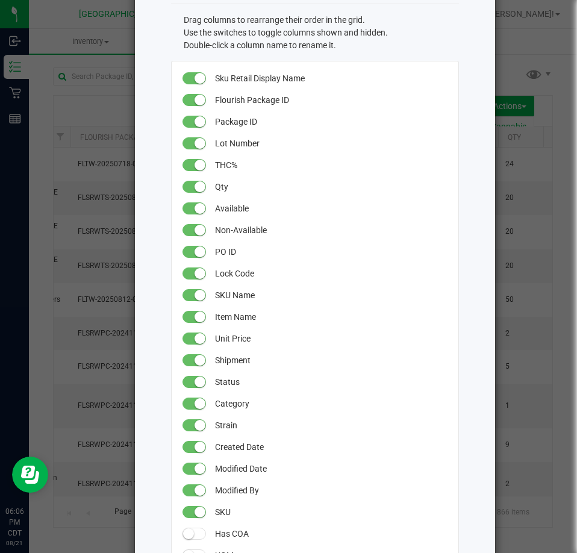
click at [196, 358] on small at bounding box center [200, 360] width 11 height 11
click at [192, 358] on span at bounding box center [194, 360] width 24 height 12
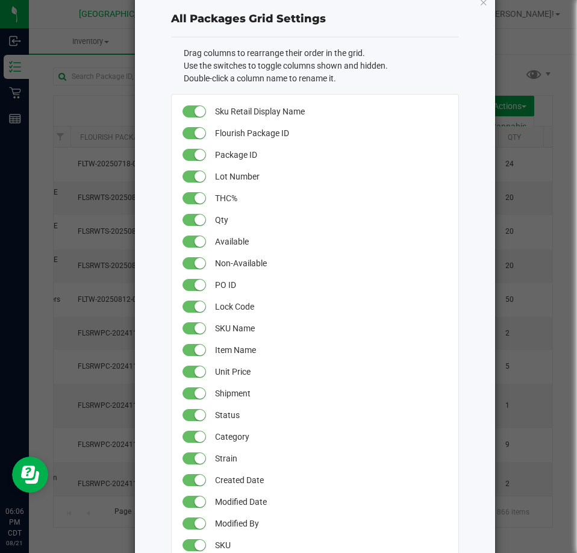
scroll to position [0, 0]
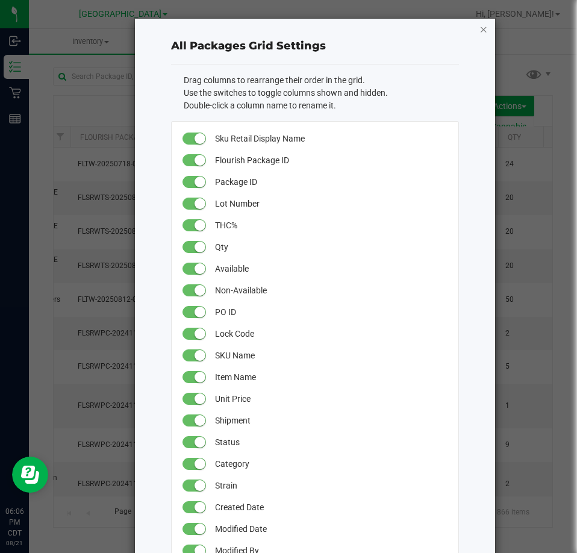
click at [479, 27] on icon "button" at bounding box center [483, 29] width 8 height 14
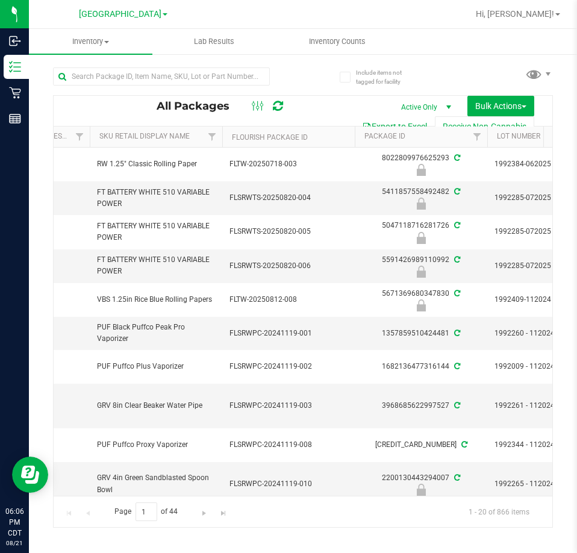
scroll to position [0, 289]
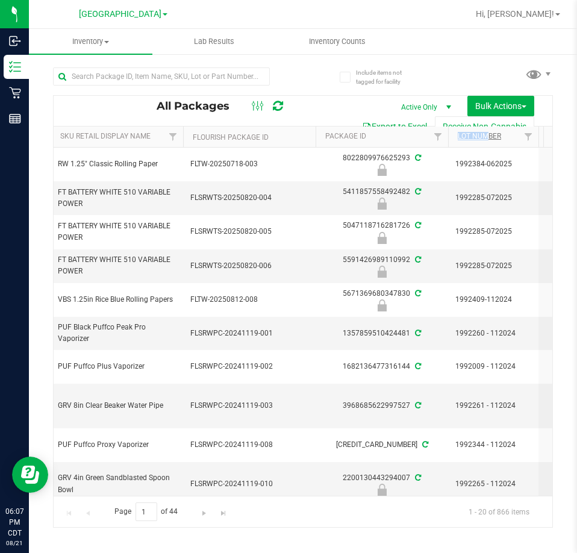
drag, startPoint x: 393, startPoint y: 134, endPoint x: 486, endPoint y: 139, distance: 93.5
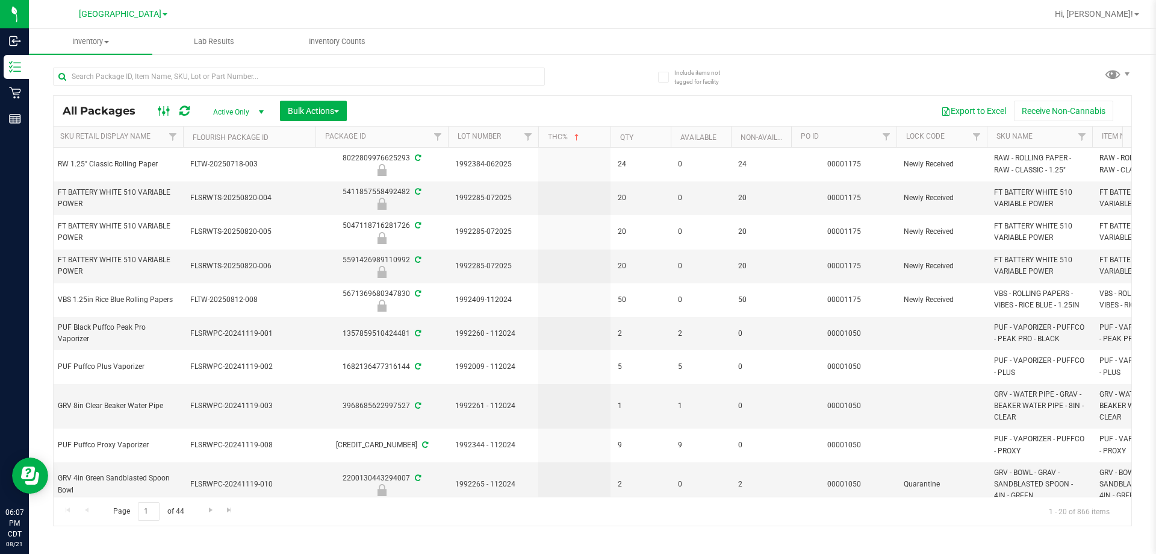
click at [166, 110] on icon at bounding box center [164, 111] width 13 height 14
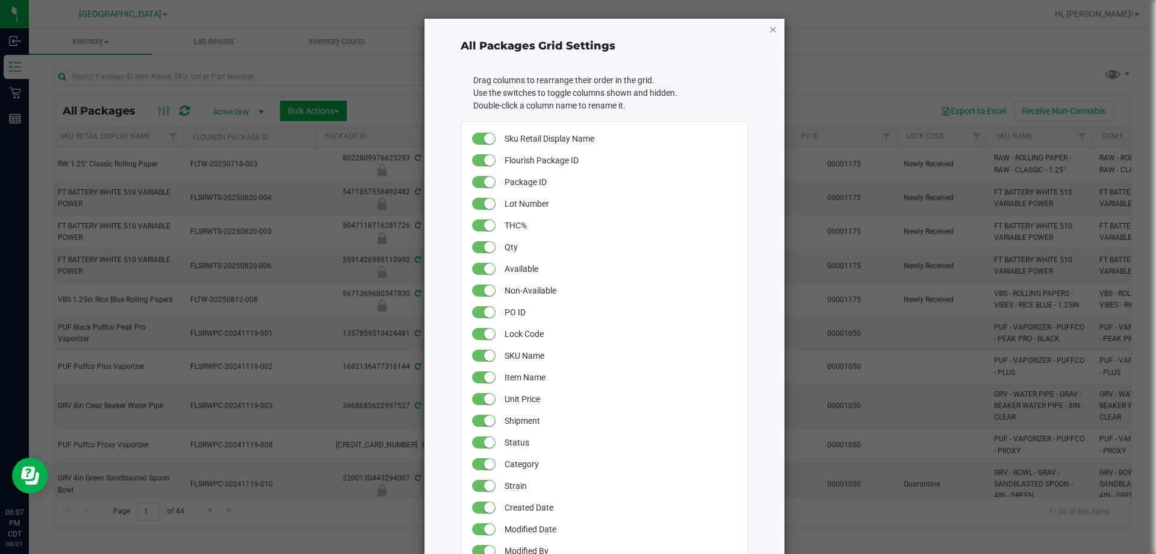
click at [576, 27] on icon "button" at bounding box center [773, 29] width 8 height 14
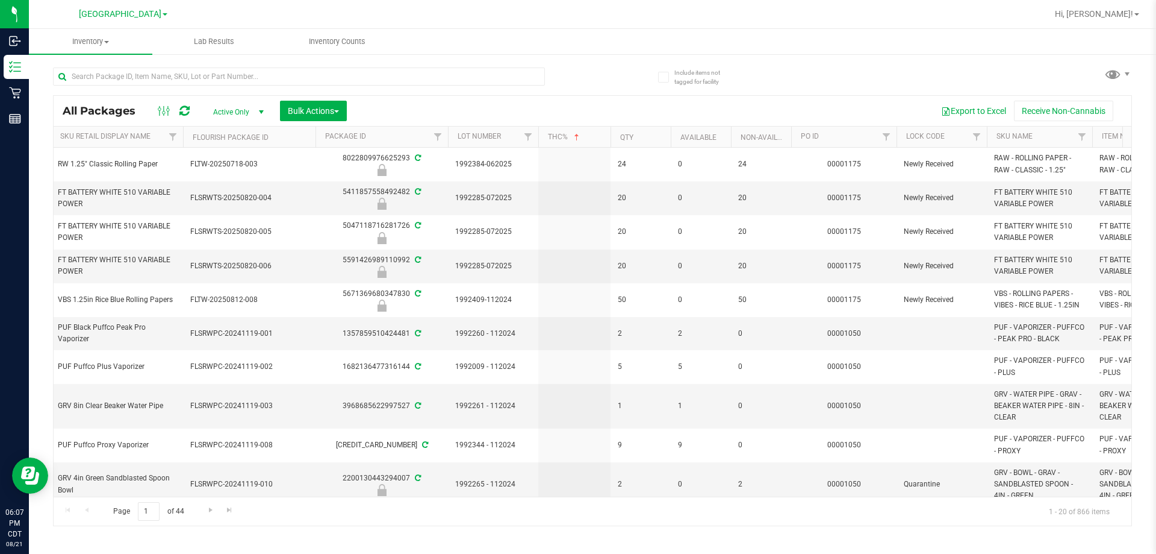
click at [248, 115] on span "Active Only" at bounding box center [236, 112] width 66 height 17
click at [165, 116] on icon at bounding box center [164, 111] width 13 height 14
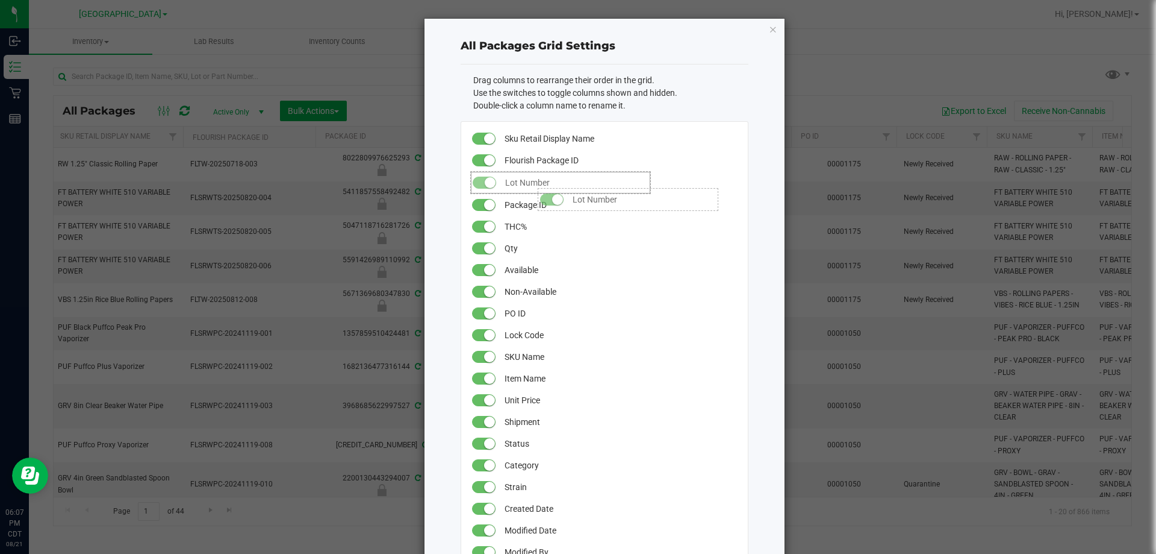
drag, startPoint x: 519, startPoint y: 202, endPoint x: 527, endPoint y: 182, distance: 21.6
drag, startPoint x: 523, startPoint y: 267, endPoint x: 527, endPoint y: 217, distance: 50.2
drag, startPoint x: 778, startPoint y: 31, endPoint x: 772, endPoint y: 31, distance: 6.6
click at [576, 31] on icon "button" at bounding box center [773, 29] width 8 height 14
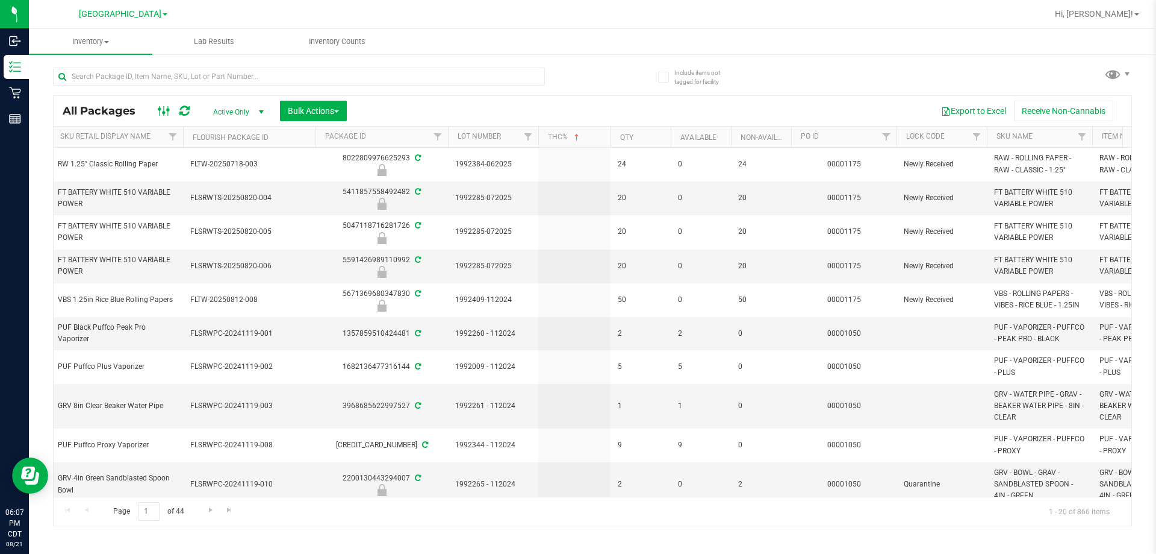
click at [167, 110] on ellipse at bounding box center [168, 109] width 3 height 3
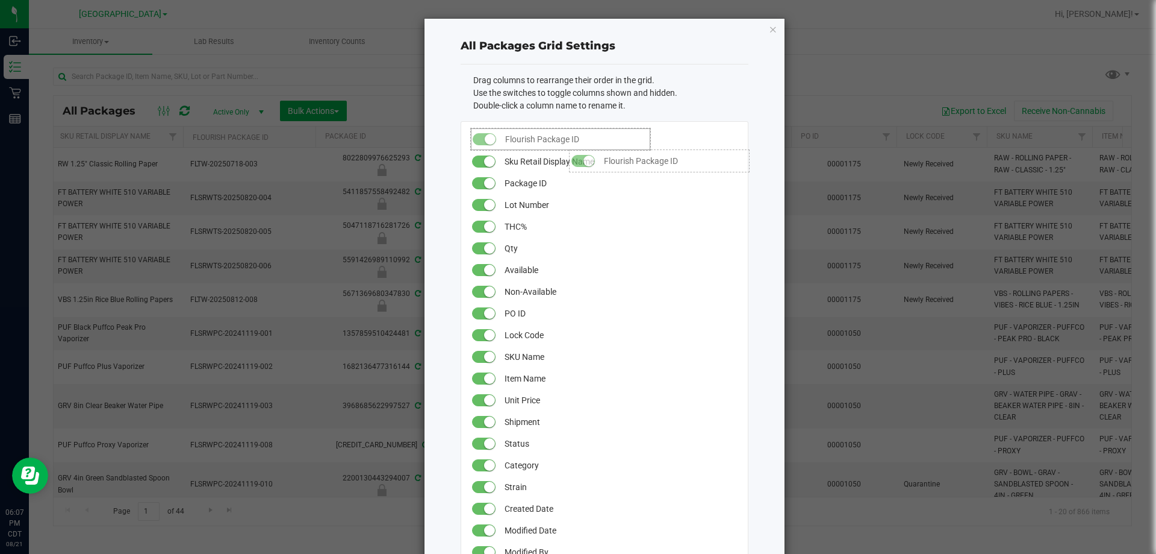
drag, startPoint x: 543, startPoint y: 160, endPoint x: 558, endPoint y: 143, distance: 22.2
click at [576, 25] on icon "button" at bounding box center [773, 29] width 8 height 14
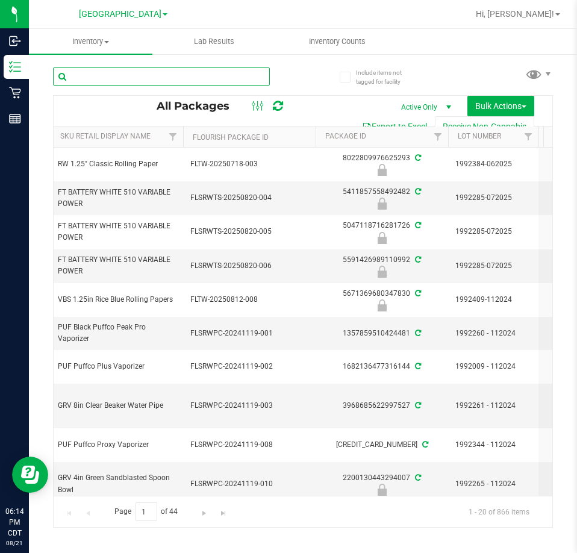
click at [136, 75] on input "text" at bounding box center [161, 76] width 217 height 18
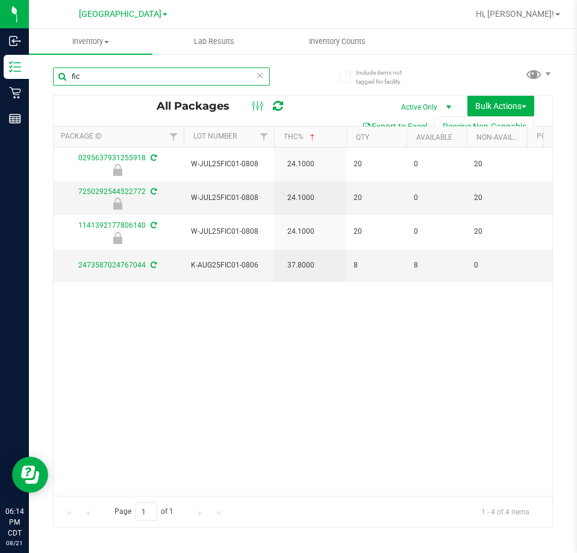
scroll to position [0, 256]
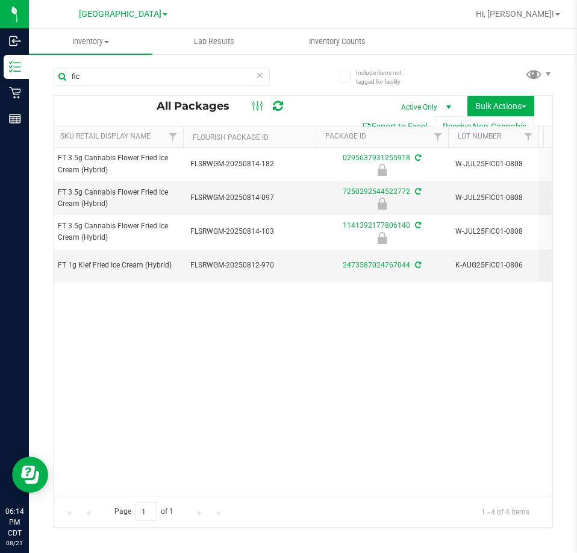
click at [455, 344] on div "Action Action Edit attributes Global inventory Locate package Package audit log…" at bounding box center [303, 322] width 499 height 348
click at [102, 78] on input "fic" at bounding box center [161, 76] width 217 height 18
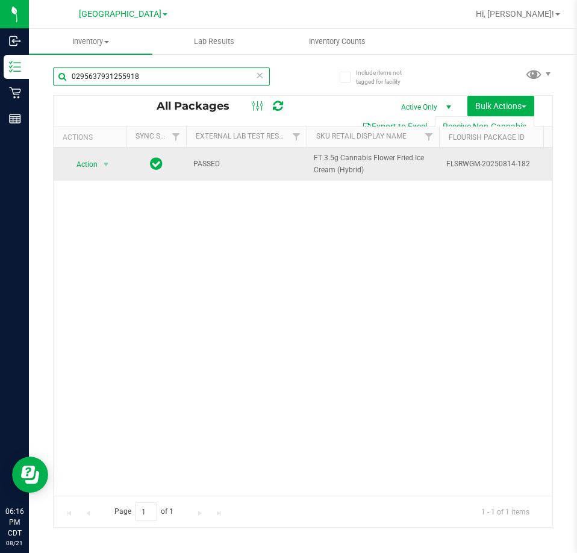
type input "0295637931255918"
click at [101, 168] on span "select" at bounding box center [106, 164] width 15 height 17
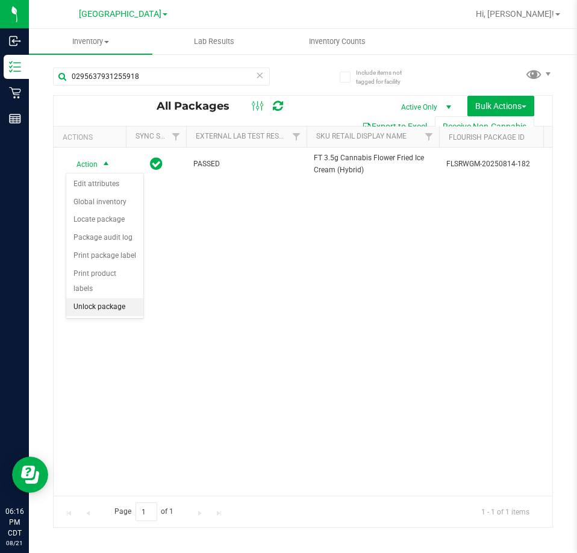
click at [130, 299] on li "Unlock package" at bounding box center [104, 307] width 77 height 18
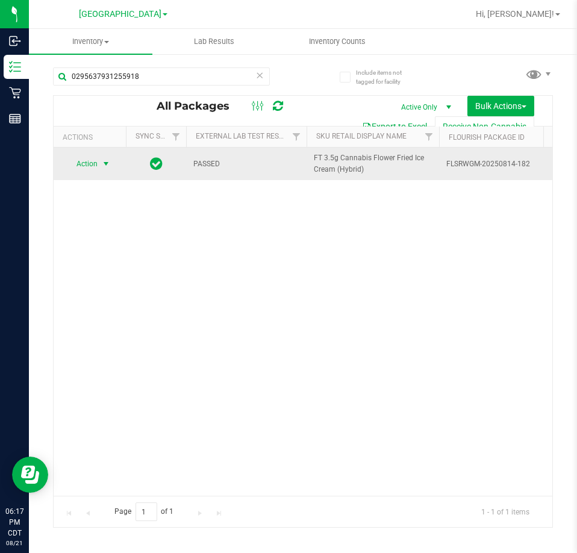
click at [101, 166] on span "select" at bounding box center [106, 163] width 15 height 17
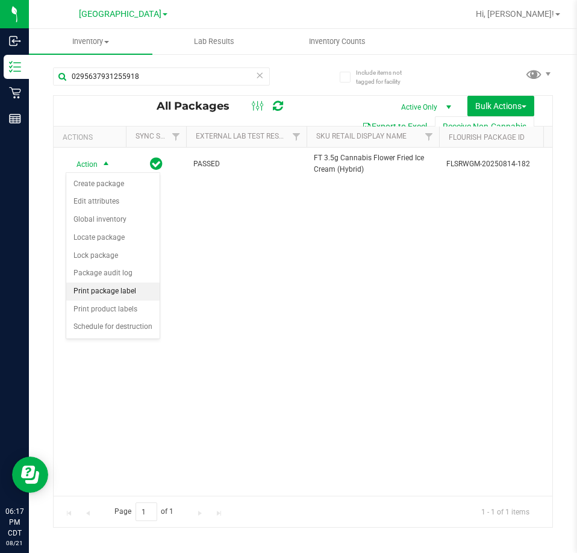
click at [144, 288] on li "Print package label" at bounding box center [112, 291] width 93 height 18
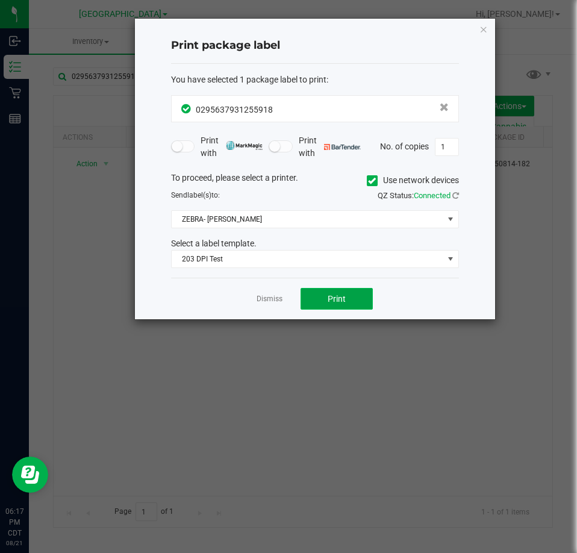
click at [355, 302] on button "Print" at bounding box center [337, 299] width 72 height 22
click at [481, 31] on icon "button" at bounding box center [483, 29] width 8 height 14
